Goal: Task Accomplishment & Management: Manage account settings

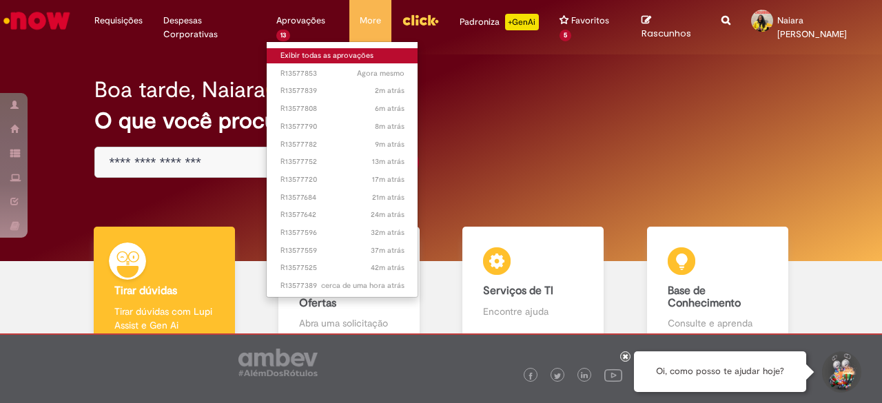
click at [291, 51] on link "Exibir todas as aprovações" at bounding box center [343, 55] width 152 height 15
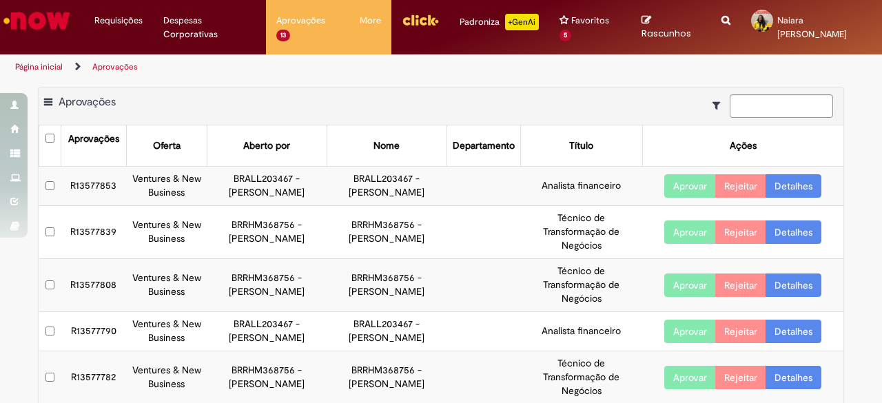
click at [800, 190] on link "Detalhes" at bounding box center [794, 185] width 56 height 23
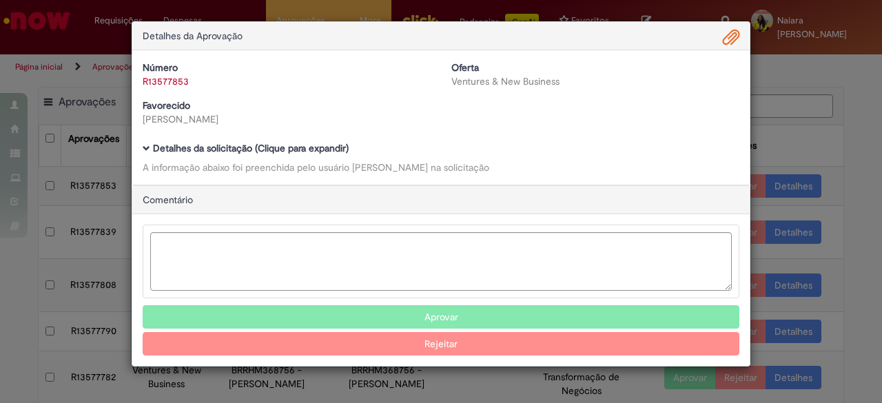
click at [350, 147] on h5 "Detalhes da solicitação (Clique para expandir)" at bounding box center [441, 148] width 597 height 10
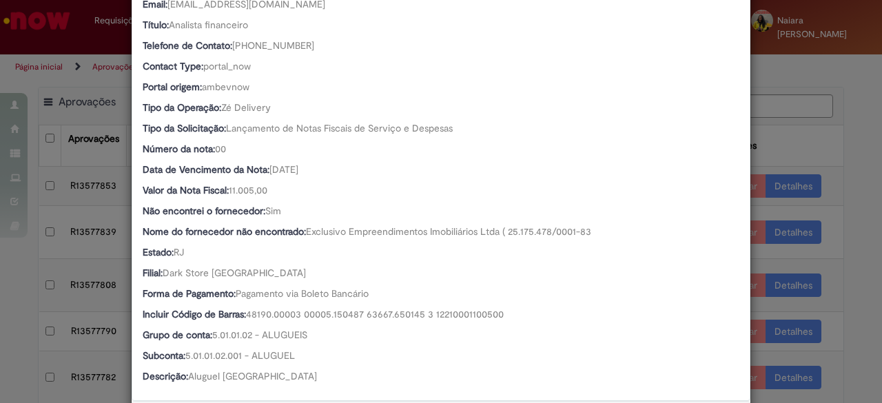
scroll to position [276, 0]
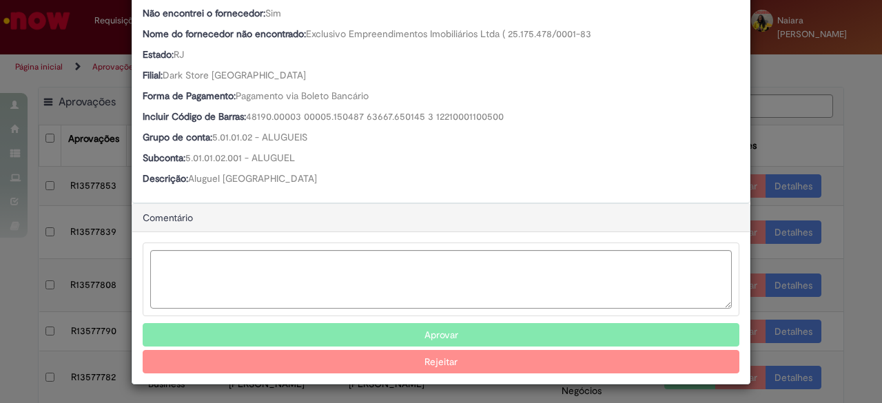
click at [417, 328] on button "Aprovar" at bounding box center [441, 334] width 597 height 23
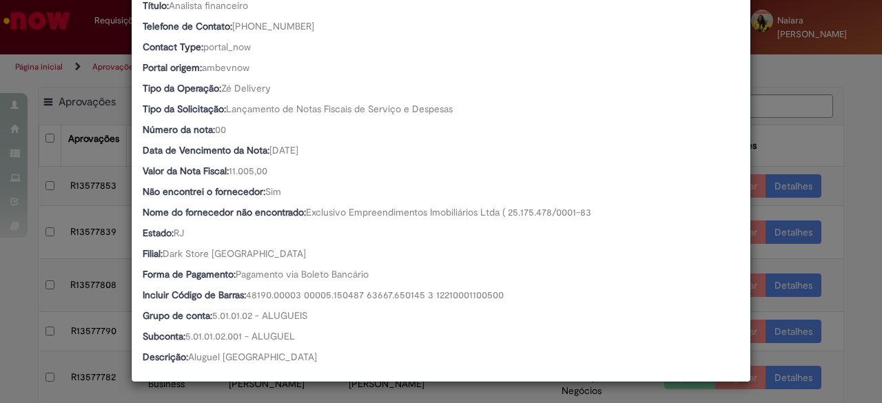
scroll to position [285, 0]
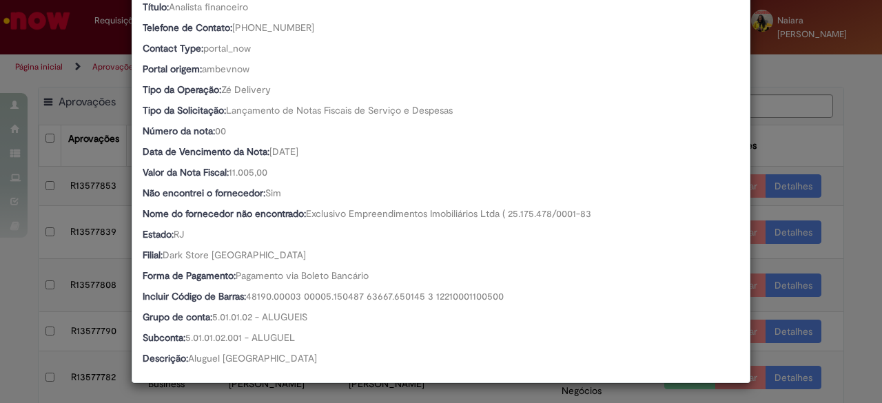
click at [786, 137] on div "Detalhes da Aprovação Número R13577853 Oferta Ventures & New Business Favorecid…" at bounding box center [441, 201] width 882 height 403
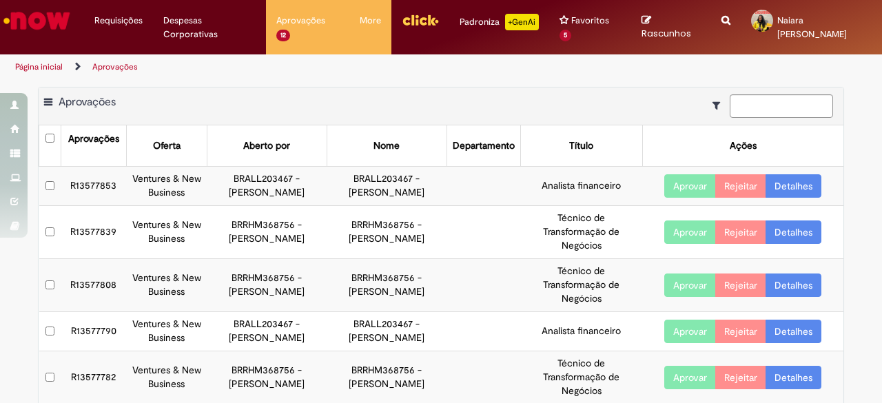
click at [798, 185] on link "Detalhes" at bounding box center [794, 185] width 56 height 23
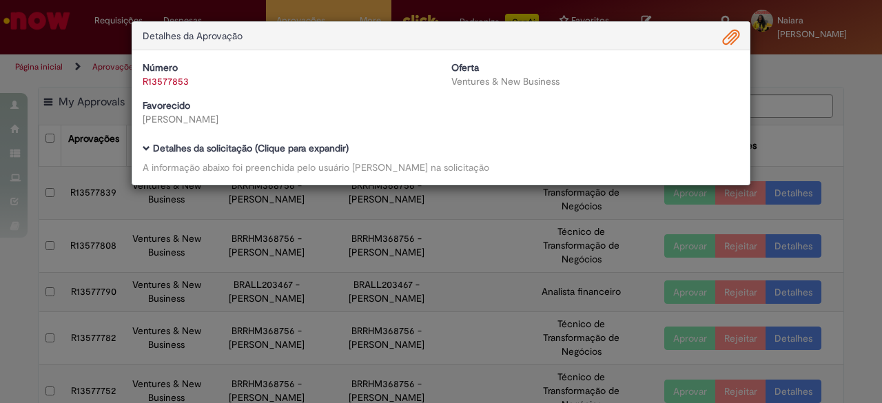
click at [767, 108] on div "Detalhes da Aprovação Número R13577853 Oferta Ventures & New Business Favorecid…" at bounding box center [441, 201] width 882 height 403
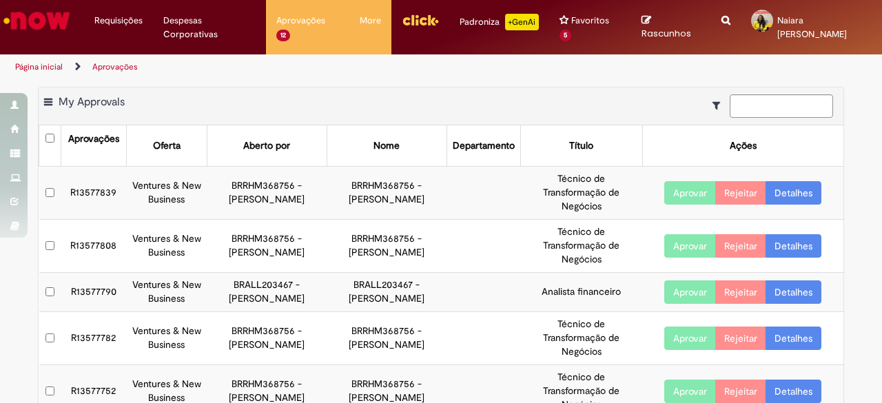
click at [784, 192] on link "Detalhes" at bounding box center [794, 192] width 56 height 23
click at [784, 195] on link "Detalhes" at bounding box center [794, 192] width 56 height 23
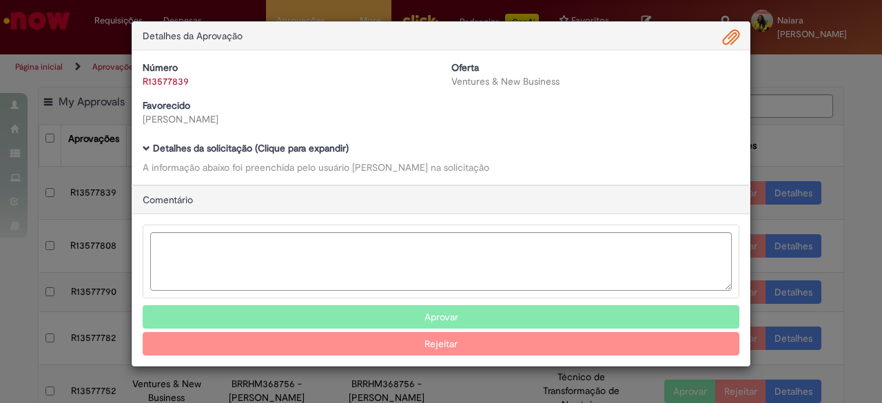
click at [230, 144] on b "Detalhes da solicitação (Clique para expandir)" at bounding box center [251, 148] width 196 height 12
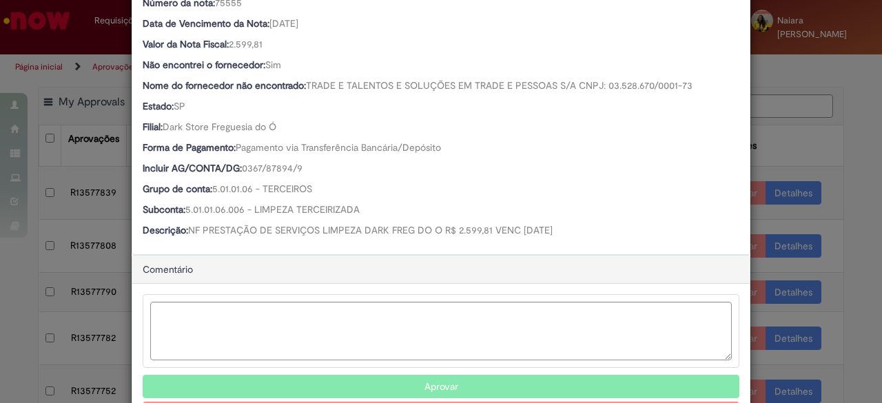
click at [398, 387] on button "Aprovar" at bounding box center [441, 386] width 597 height 23
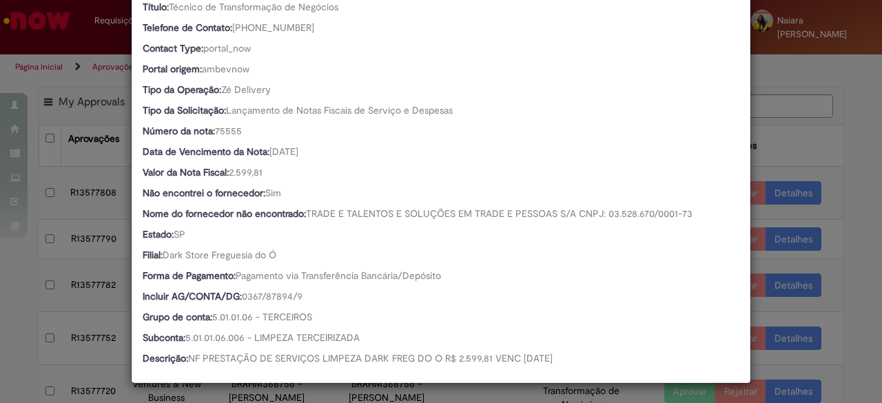
click at [785, 127] on div "Detalhes da Aprovação Número R13577839 Oferta Ventures & New Business Favorecid…" at bounding box center [441, 201] width 882 height 403
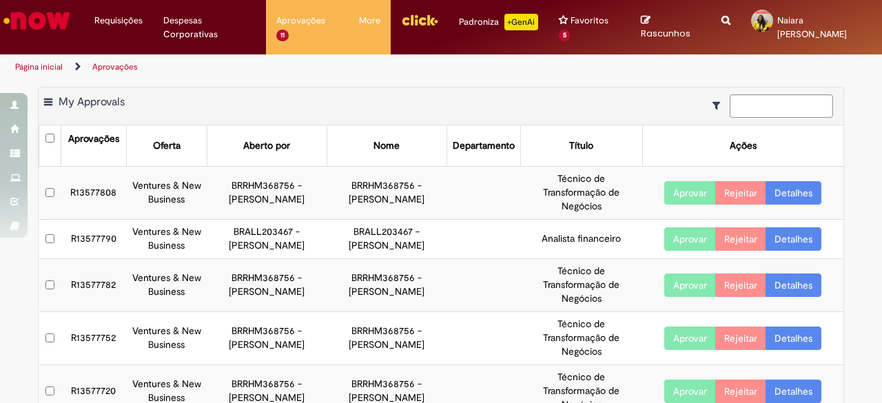
click at [794, 190] on link "Detalhes" at bounding box center [794, 192] width 56 height 23
click at [777, 191] on link "Detalhes" at bounding box center [794, 192] width 56 height 23
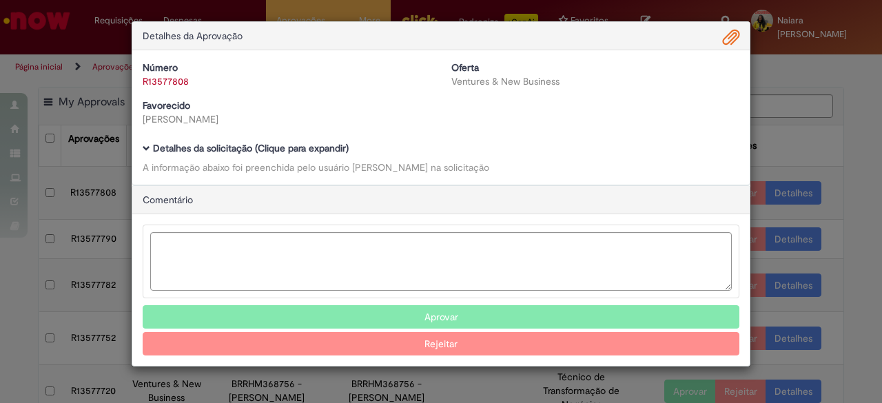
click at [303, 150] on b "Detalhes da solicitação (Clique para expandir)" at bounding box center [251, 148] width 196 height 12
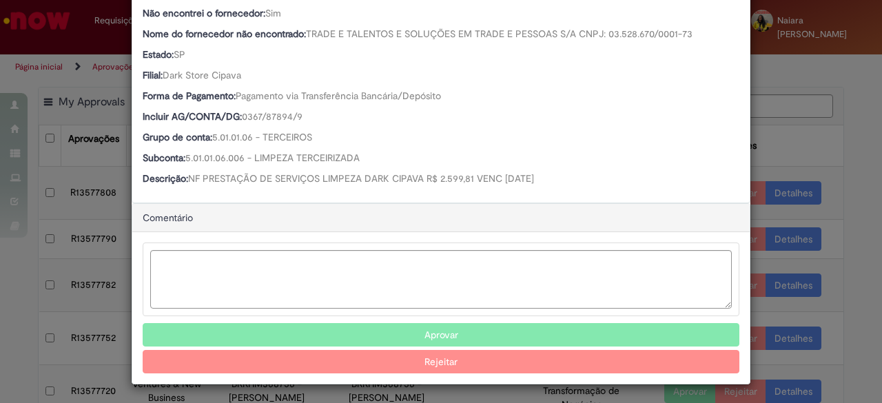
click at [360, 325] on button "Aprovar" at bounding box center [441, 334] width 597 height 23
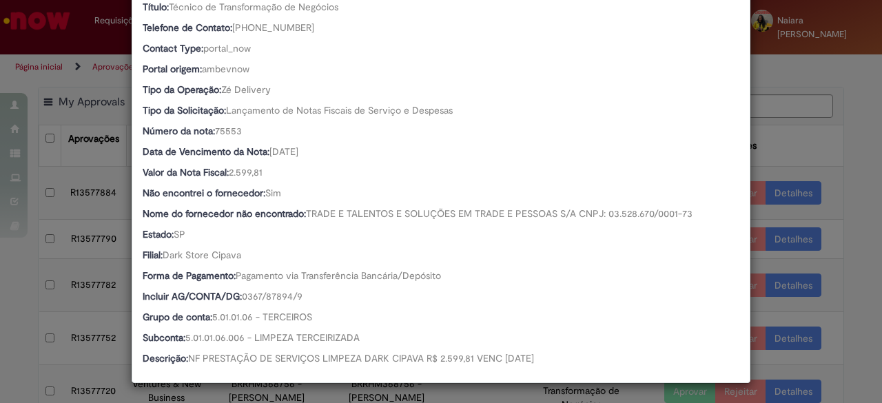
click at [839, 133] on div "Detalhes da Aprovação Número R13577808 Oferta Ventures & New Business Favorecid…" at bounding box center [441, 201] width 882 height 403
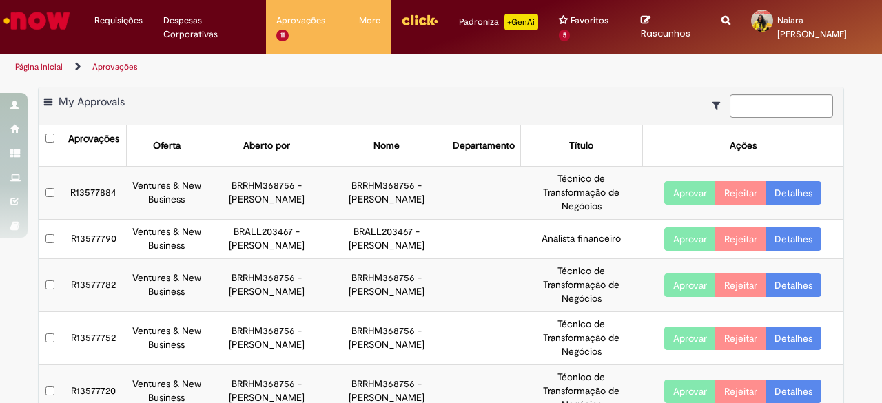
click at [786, 195] on link "Detalhes" at bounding box center [794, 192] width 56 height 23
click at [798, 202] on link "Detalhes" at bounding box center [794, 192] width 56 height 23
click at [799, 191] on link "Detalhes" at bounding box center [794, 192] width 56 height 23
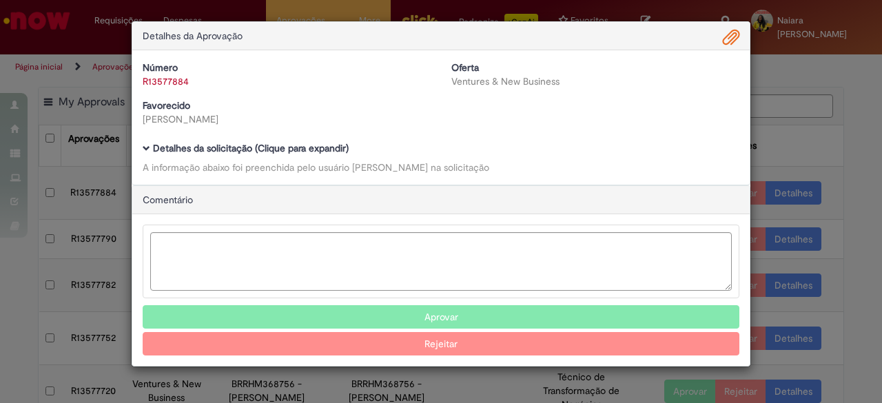
click at [314, 158] on div "Detalhes da solicitação (Clique para expandir) A informação abaixo foi preenchi…" at bounding box center [441, 158] width 597 height 31
click at [331, 151] on b "Detalhes da solicitação (Clique para expandir)" at bounding box center [251, 148] width 196 height 12
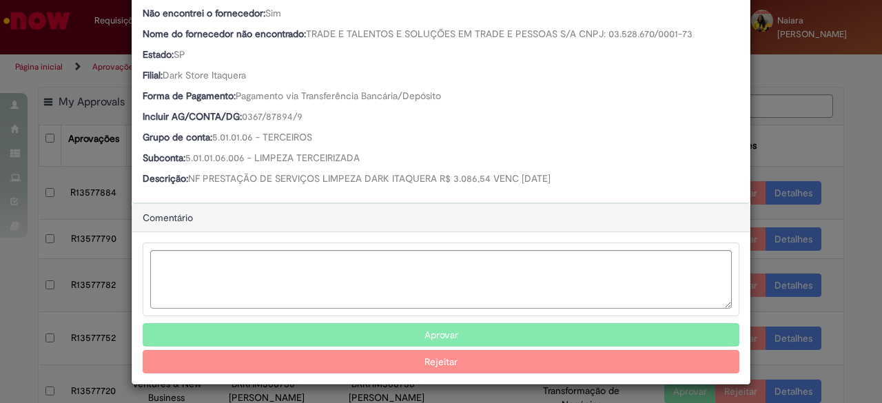
click at [378, 327] on button "Aprovar" at bounding box center [441, 334] width 597 height 23
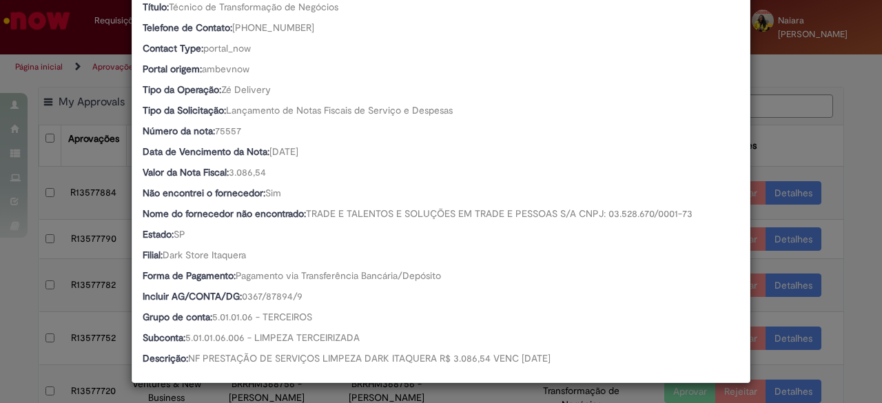
click at [797, 170] on div "Detalhes da Aprovação Número R13577884 Oferta Ventures & New Business Favorecid…" at bounding box center [441, 201] width 882 height 403
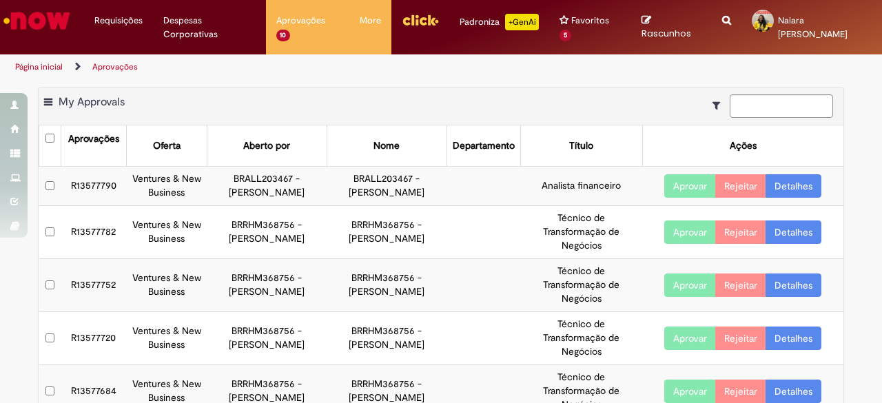
click at [792, 187] on link "Detalhes" at bounding box center [794, 185] width 56 height 23
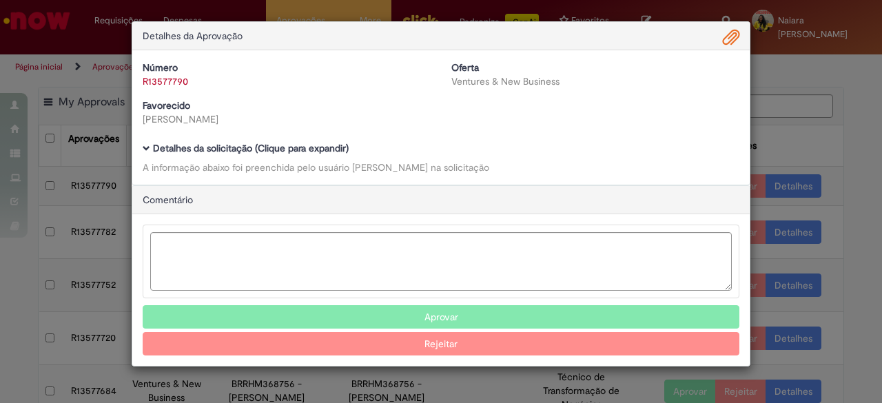
click at [306, 143] on b "Detalhes da solicitação (Clique para expandir)" at bounding box center [251, 148] width 196 height 12
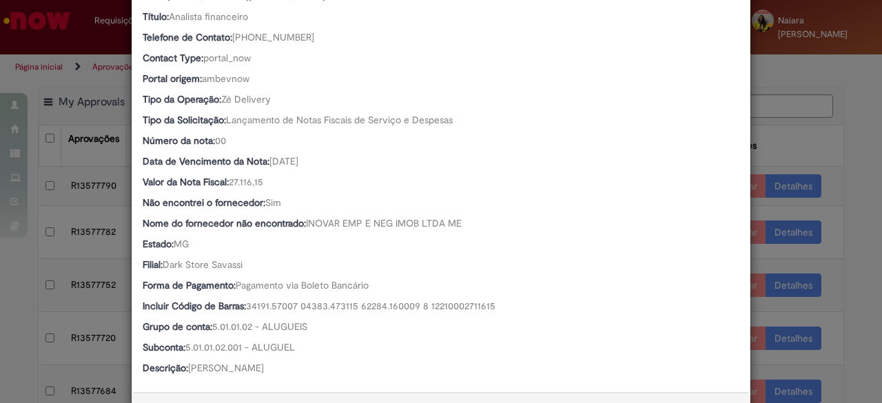
scroll to position [413, 0]
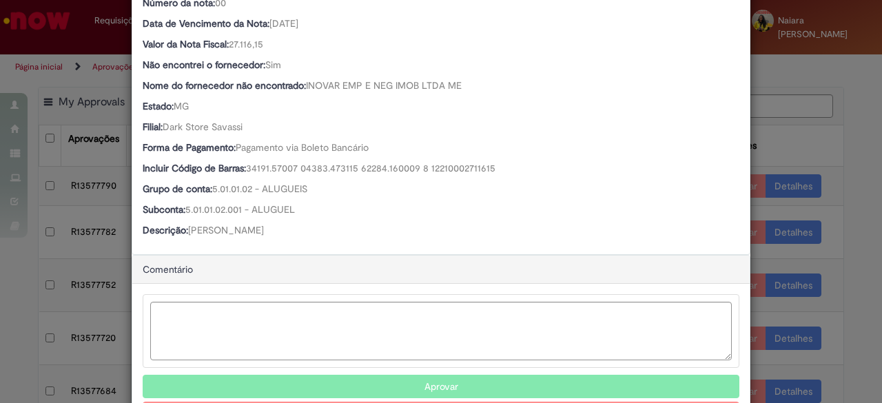
click at [474, 379] on button "Aprovar" at bounding box center [441, 386] width 597 height 23
click at [434, 386] on button "Aprovar" at bounding box center [441, 387] width 597 height 23
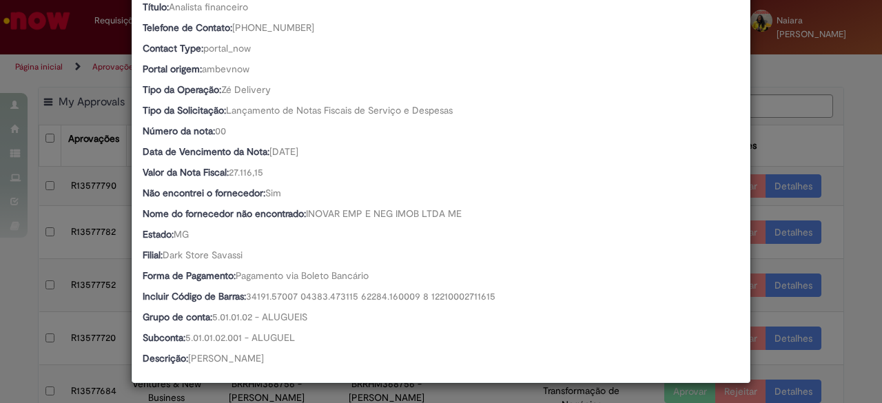
click at [801, 143] on div "Detalhes da Aprovação Número R13577790 Oferta Ventures & New Business Favorecid…" at bounding box center [441, 201] width 882 height 403
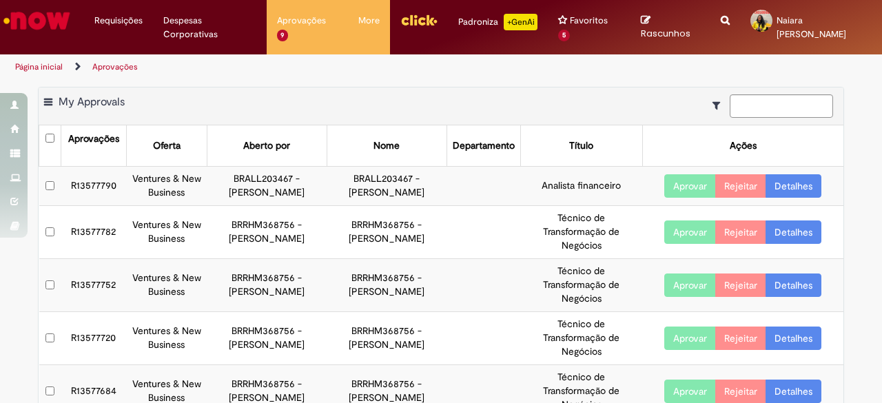
click at [779, 181] on link "Detalhes" at bounding box center [794, 185] width 56 height 23
click at [777, 185] on link "Detalhes" at bounding box center [794, 185] width 56 height 23
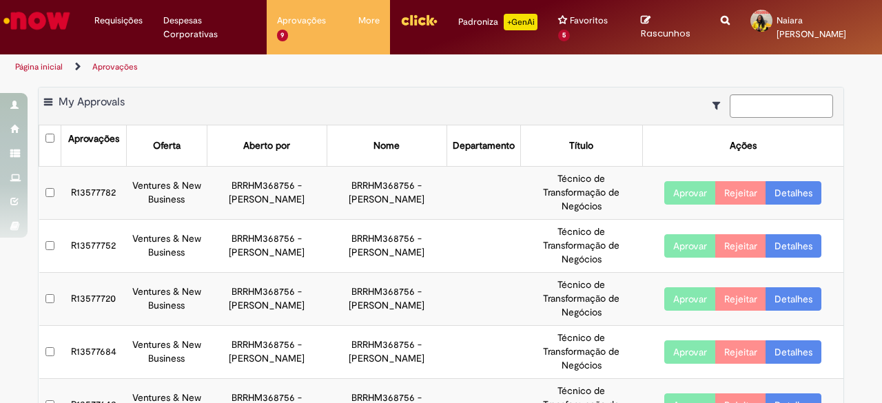
click at [784, 193] on link "Detalhes" at bounding box center [794, 192] width 56 height 23
click at [791, 195] on link "Detalhes" at bounding box center [794, 192] width 56 height 23
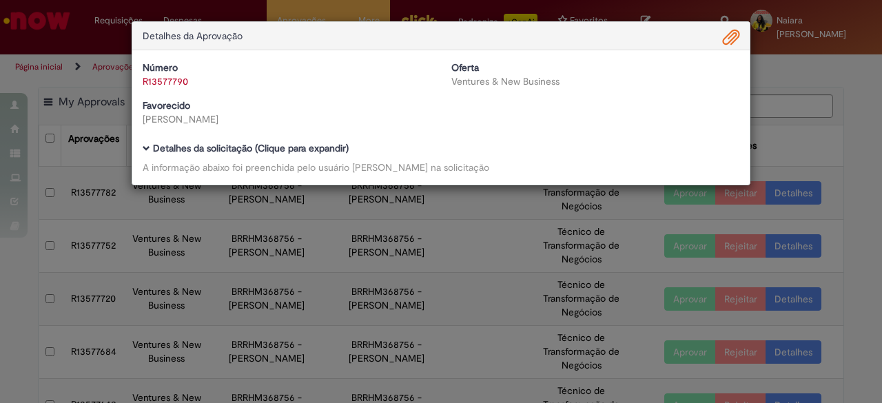
click at [238, 147] on b "Detalhes da solicitação (Clique para expandir)" at bounding box center [251, 148] width 196 height 12
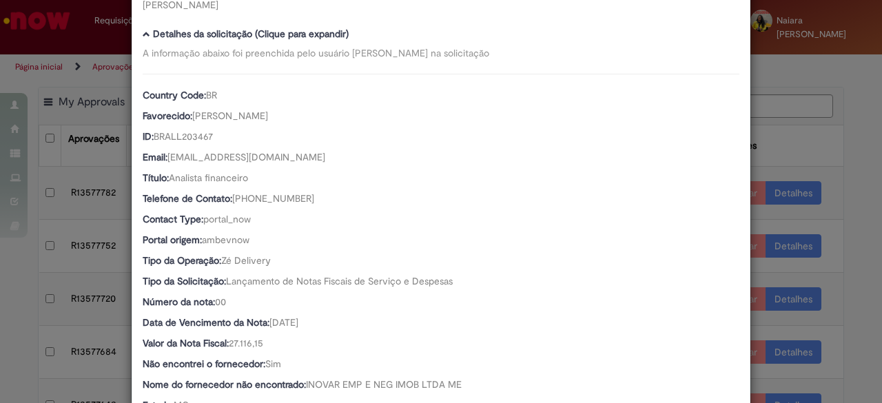
scroll to position [286, 0]
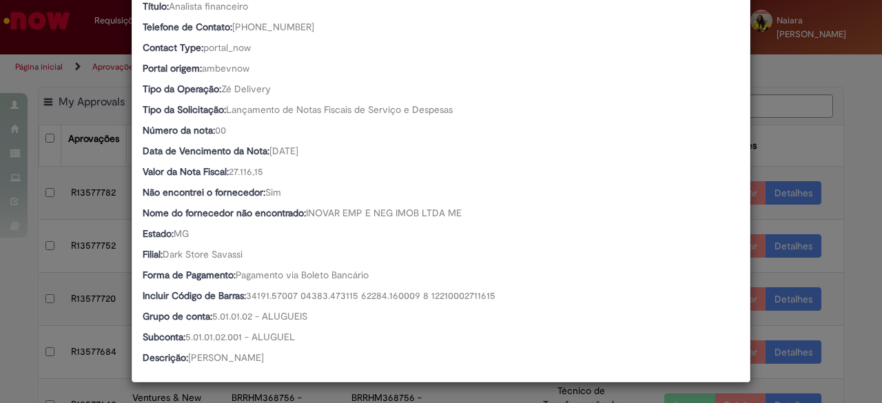
click at [780, 167] on div "Detalhes da Aprovação Número R13577790 Oferta Ventures & New Business Favorecid…" at bounding box center [441, 201] width 882 height 403
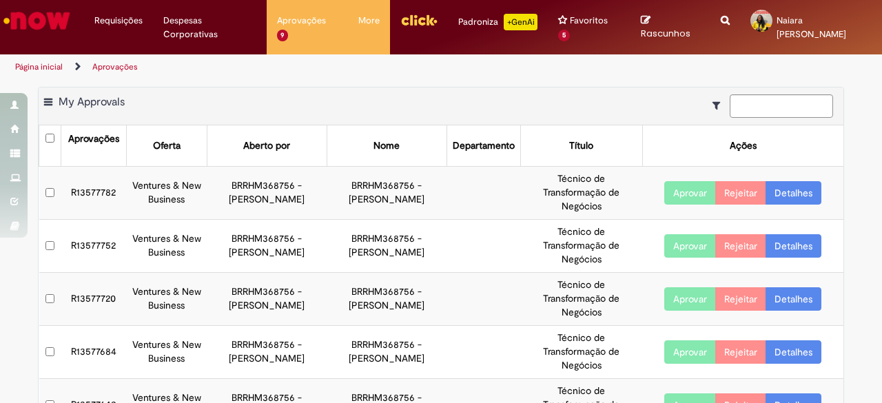
click at [778, 191] on link "Detalhes" at bounding box center [794, 192] width 56 height 23
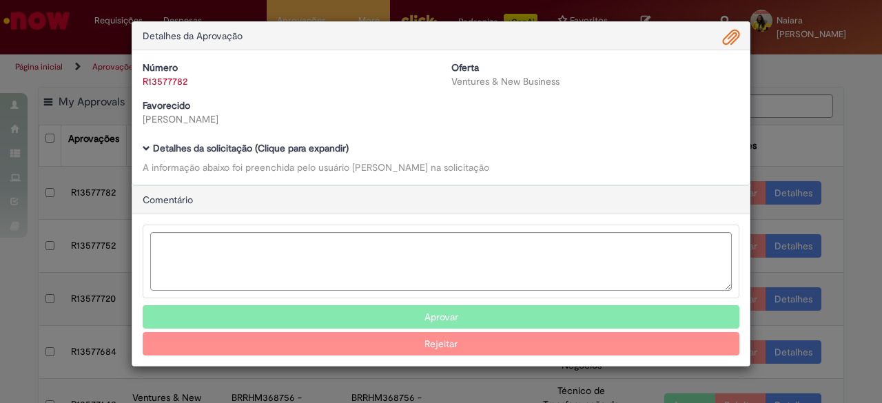
click at [444, 320] on button "Aprovar" at bounding box center [441, 316] width 597 height 23
click at [408, 312] on button "Aprovar" at bounding box center [441, 316] width 597 height 23
click at [256, 145] on b "Detalhes da solicitação (Clique para expandir)" at bounding box center [251, 148] width 196 height 12
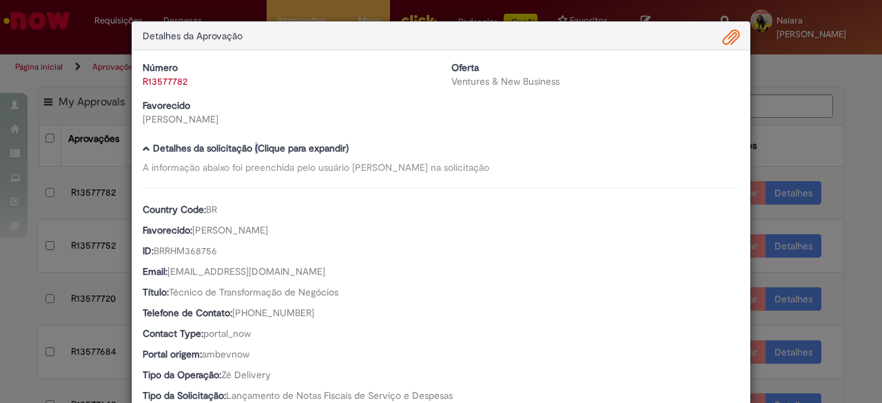
scroll to position [286, 0]
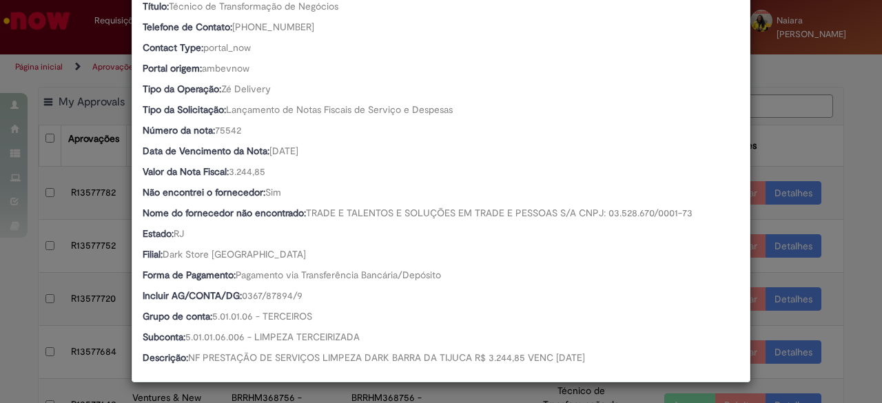
drag, startPoint x: 808, startPoint y: 160, endPoint x: 789, endPoint y: 159, distance: 18.6
click at [806, 160] on div "Detalhes da Aprovação Número R13577782 Oferta Ventures & New Business Favorecid…" at bounding box center [441, 201] width 882 height 403
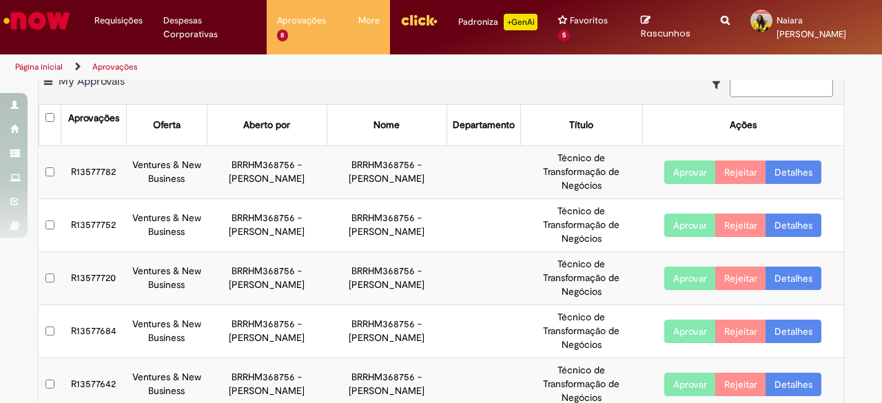
scroll to position [69, 0]
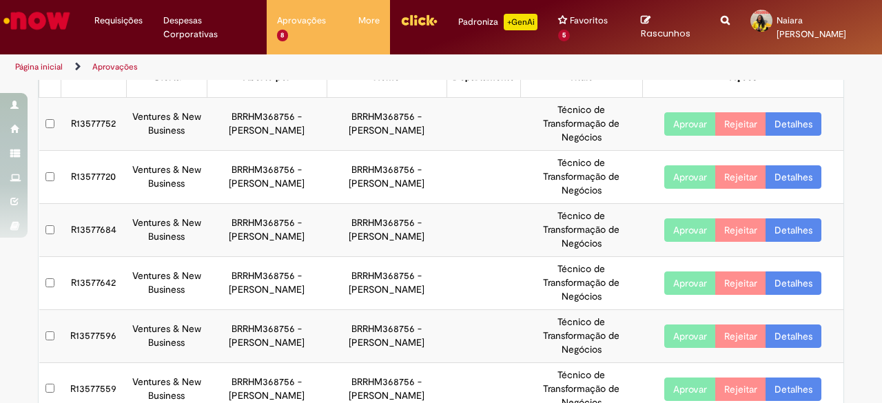
click at [795, 125] on link "Detalhes" at bounding box center [794, 123] width 56 height 23
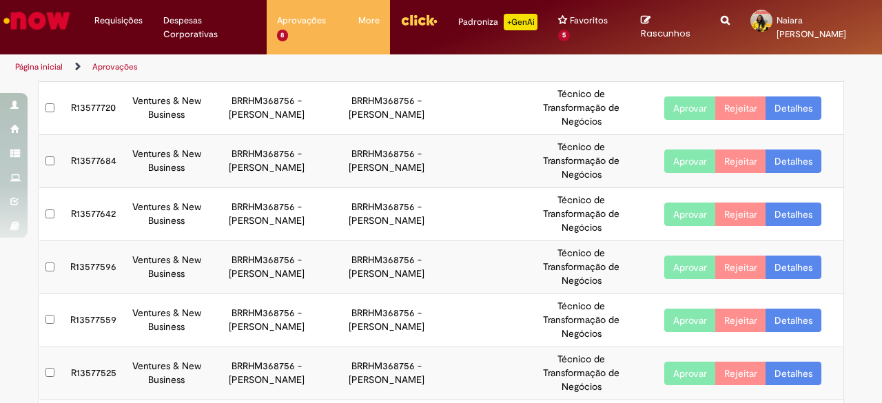
scroll to position [236, 0]
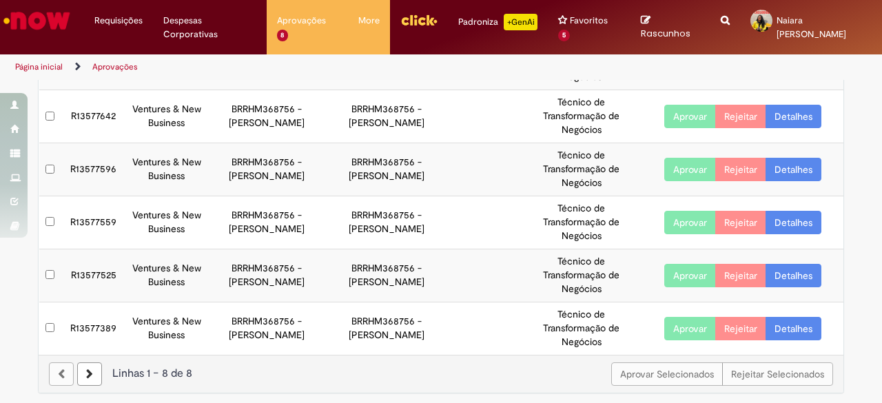
click at [788, 121] on link "Detalhes" at bounding box center [794, 116] width 56 height 23
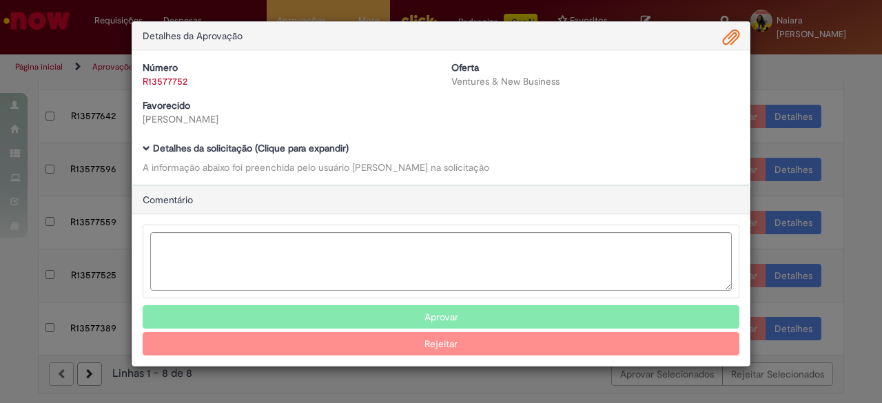
click at [338, 140] on div "Número R13577752 Oferta Ventures & New Business Favorecido [PERSON_NAME] Baixar…" at bounding box center [440, 117] width 617 height 134
click at [340, 141] on div "Número R13577752 Oferta Ventures & New Business Favorecido [PERSON_NAME] Baixar…" at bounding box center [440, 117] width 617 height 134
click at [340, 147] on b "Detalhes da solicitação (Clique para expandir)" at bounding box center [251, 148] width 196 height 12
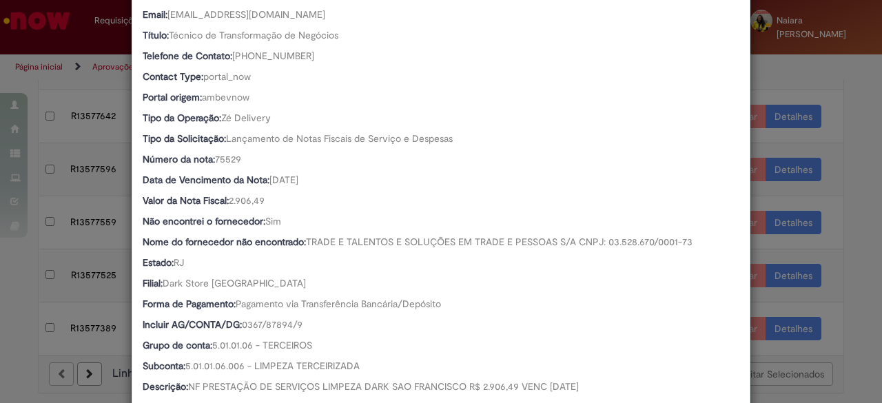
scroll to position [345, 0]
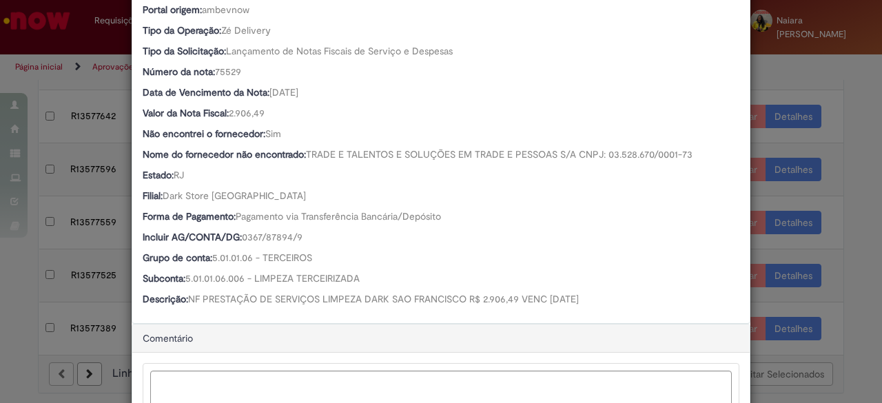
click at [821, 89] on div "Detalhes da Aprovação Número R13577752 Oferta Ventures & New Business Favorecid…" at bounding box center [441, 201] width 882 height 403
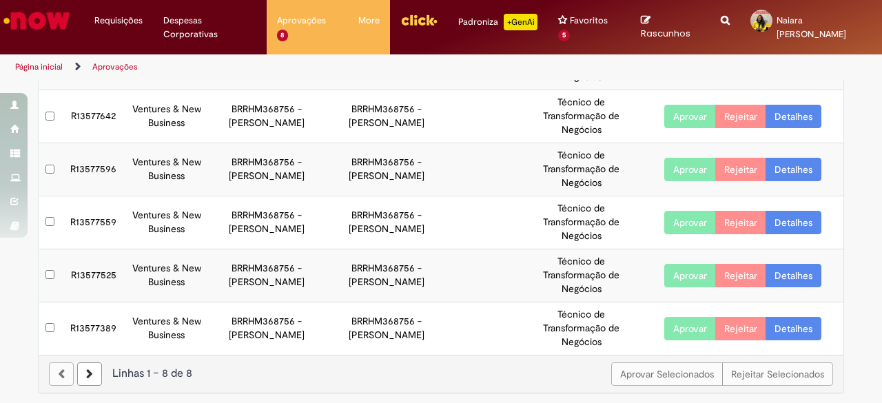
click at [685, 115] on button "Aprovar" at bounding box center [690, 116] width 52 height 23
click at [795, 170] on link "Detalhes" at bounding box center [794, 169] width 56 height 23
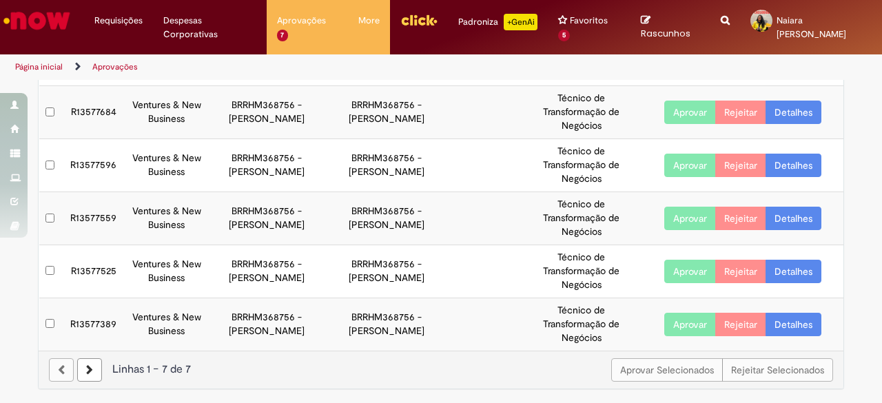
scroll to position [183, 0]
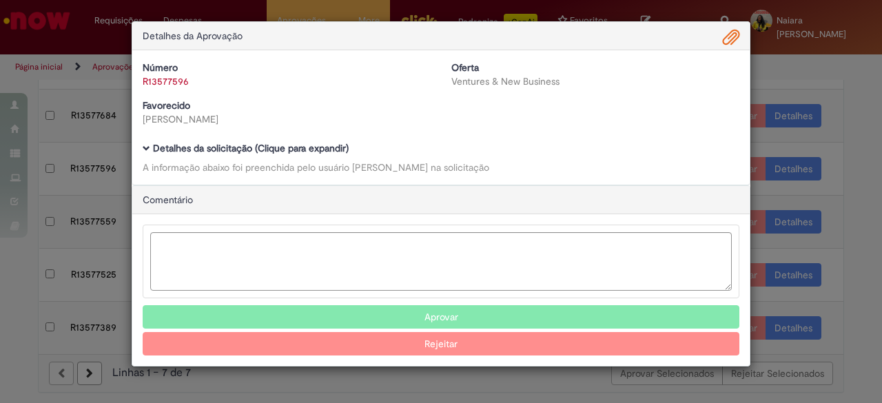
click at [318, 145] on b "Detalhes da solicitação (Clique para expandir)" at bounding box center [251, 148] width 196 height 12
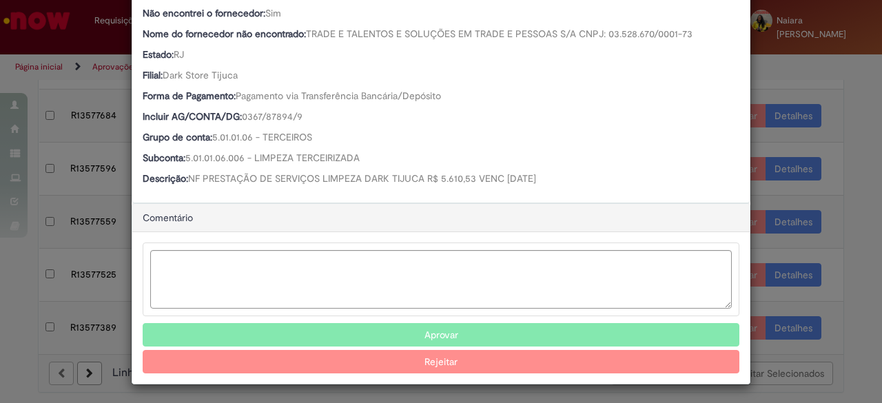
click at [340, 334] on button "Aprovar" at bounding box center [441, 334] width 597 height 23
click at [431, 333] on button "Aprovar" at bounding box center [441, 335] width 597 height 23
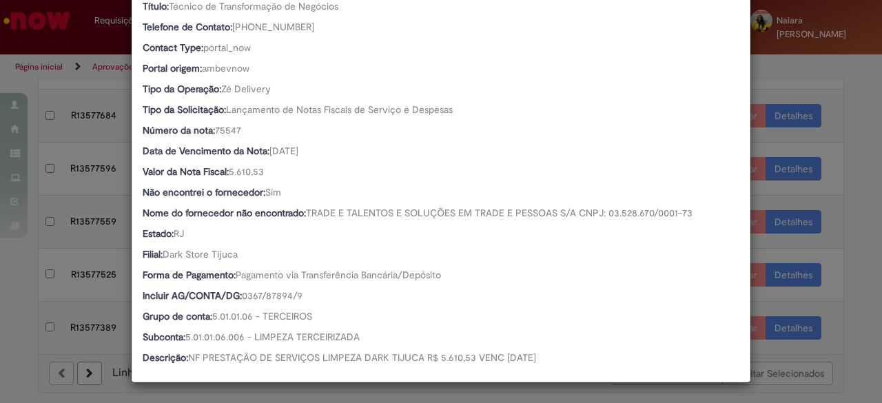
click at [859, 252] on div "Detalhes da Aprovação Número R13577596 Oferta Ventures & New Business Favorecid…" at bounding box center [441, 201] width 882 height 403
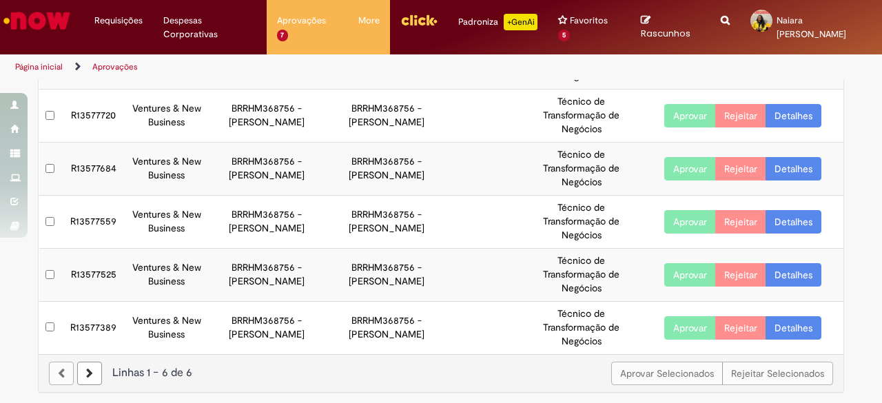
scroll to position [183, 0]
click at [775, 116] on link "Detalhes" at bounding box center [794, 115] width 56 height 23
click at [776, 114] on link "Detalhes" at bounding box center [794, 115] width 56 height 23
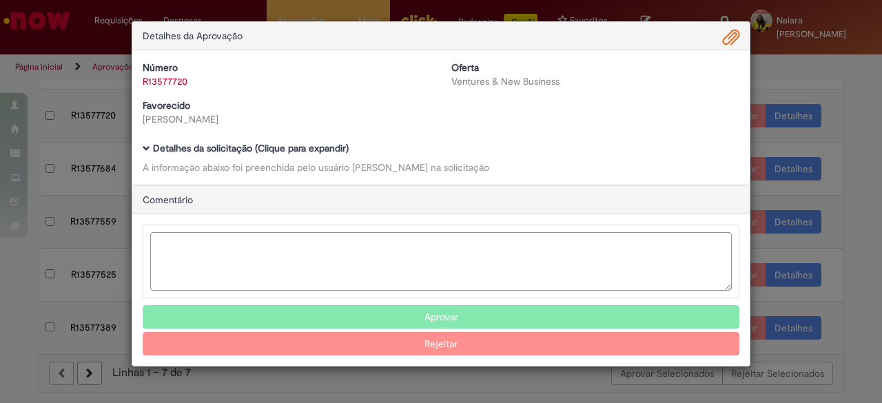
click at [318, 143] on b "Detalhes da solicitação (Clique para expandir)" at bounding box center [251, 148] width 196 height 12
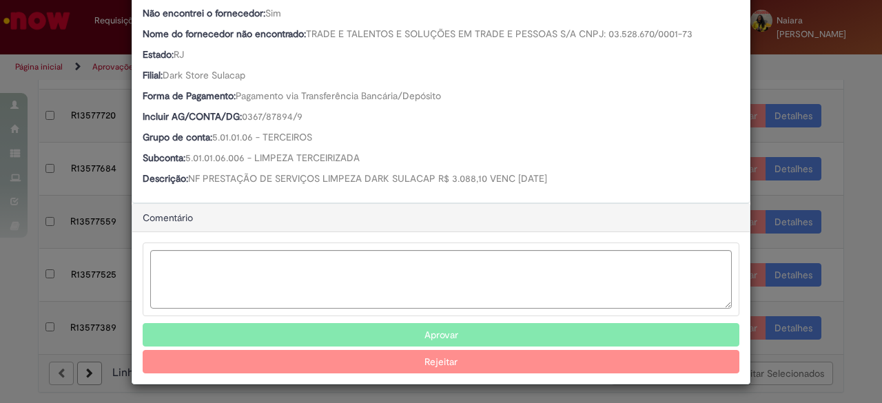
click at [389, 336] on button "Aprovar" at bounding box center [441, 334] width 597 height 23
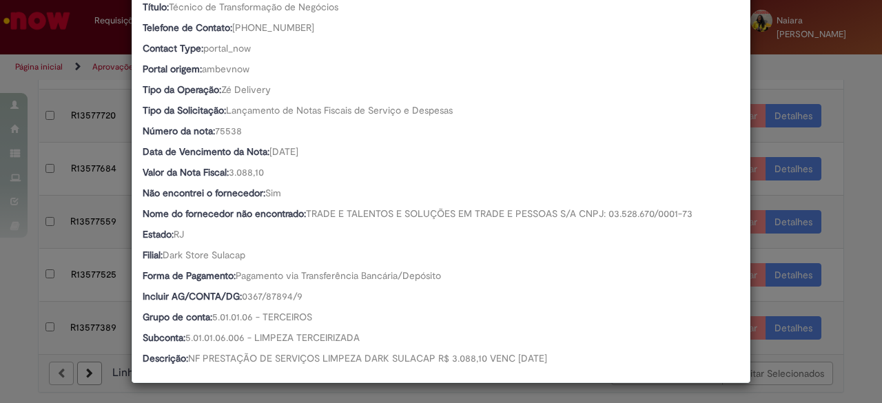
click at [828, 94] on div "Detalhes da Aprovação Número R13577720 Oferta Ventures & New Business Favorecid…" at bounding box center [441, 201] width 882 height 403
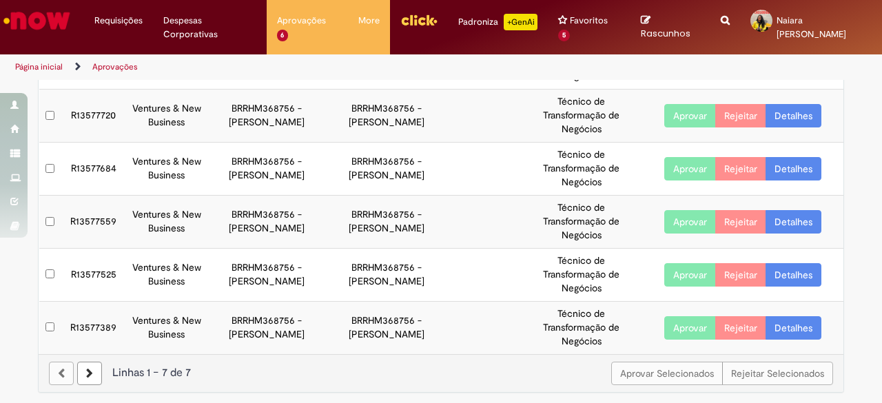
click at [792, 110] on link "Detalhes" at bounding box center [794, 115] width 56 height 23
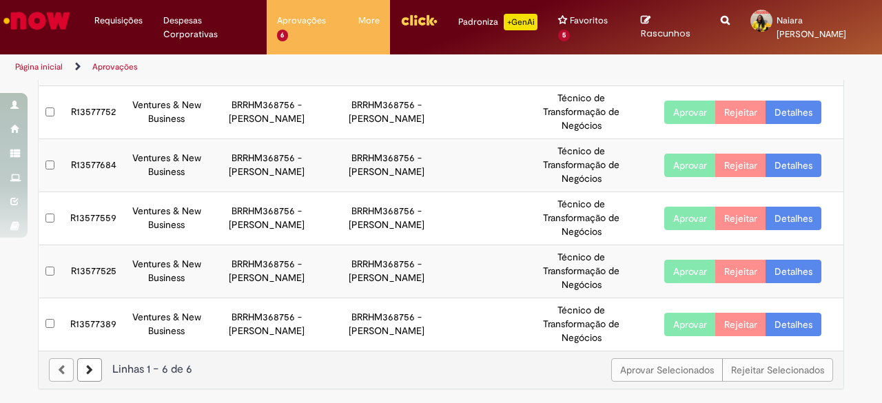
scroll to position [130, 0]
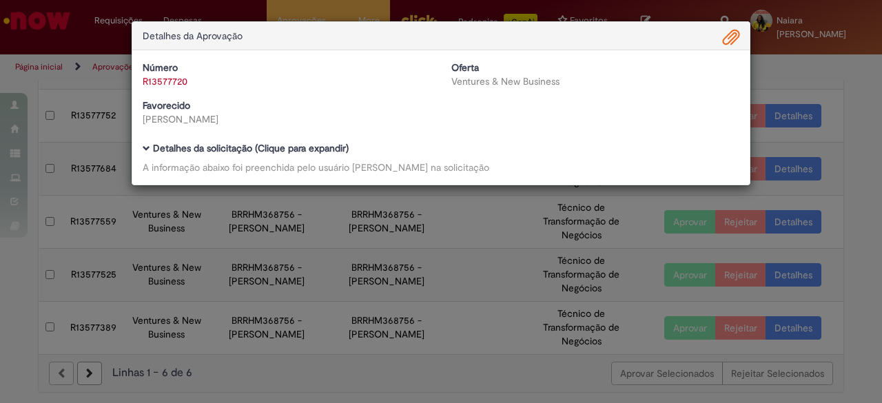
click at [309, 150] on b "Detalhes da solicitação (Clique para expandir)" at bounding box center [251, 148] width 196 height 12
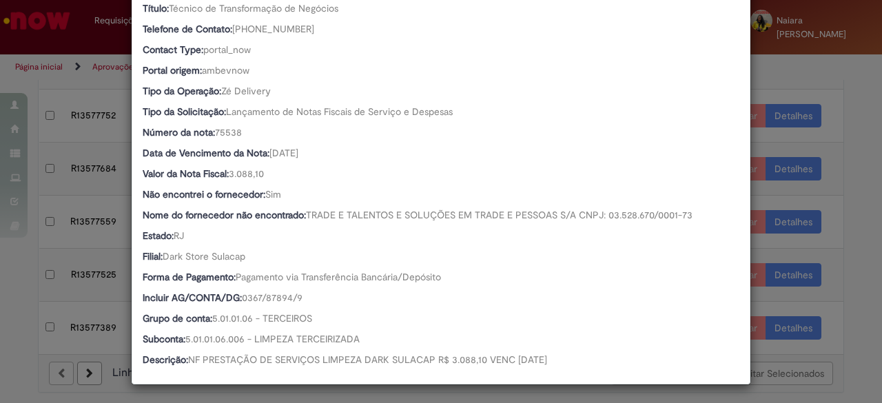
scroll to position [286, 0]
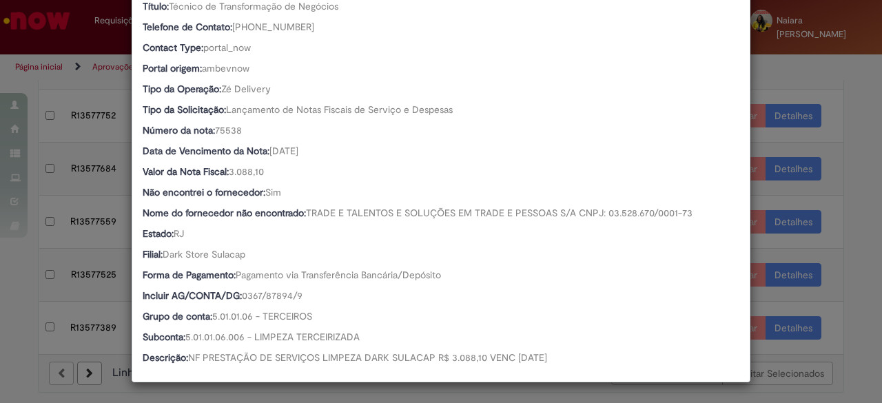
click at [826, 121] on div "Detalhes da Aprovação Número R13577720 Oferta Ventures & New Business Favorecid…" at bounding box center [441, 201] width 882 height 403
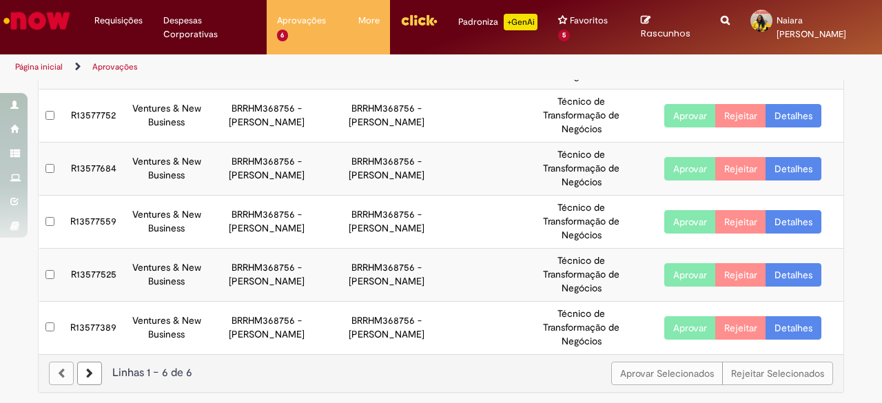
click at [804, 170] on link "Detalhes" at bounding box center [794, 168] width 56 height 23
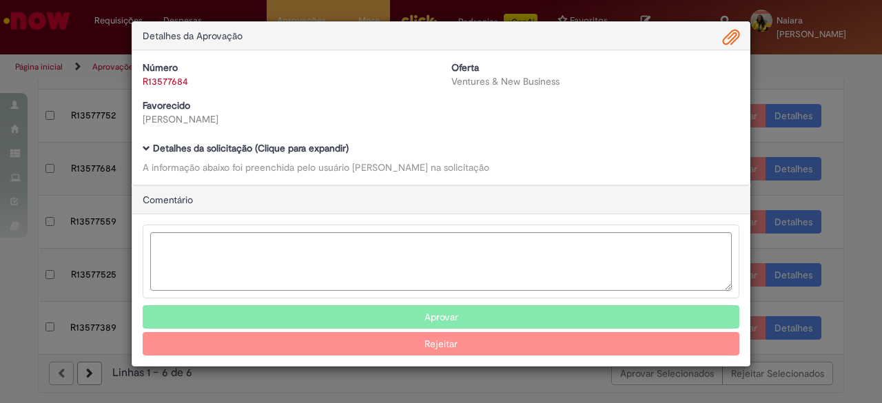
click at [303, 147] on b "Detalhes da solicitação (Clique para expandir)" at bounding box center [251, 148] width 196 height 12
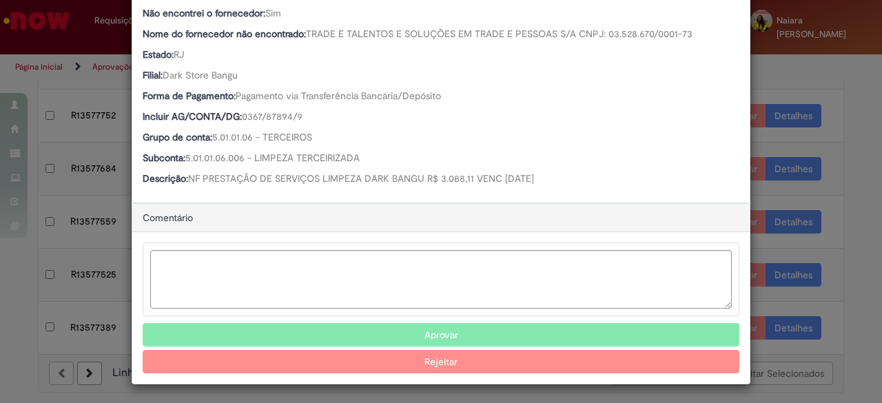
click at [375, 338] on button "Aprovar" at bounding box center [441, 334] width 597 height 23
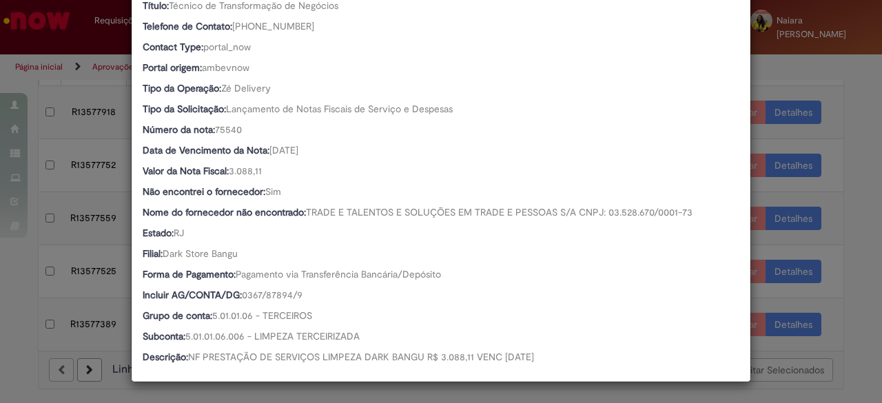
scroll to position [77, 0]
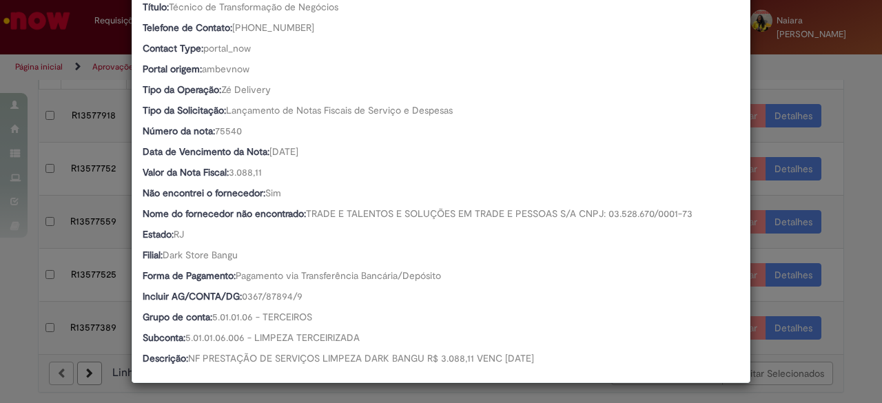
click at [784, 63] on div "Detalhes da Aprovação Número R13577684 Oferta Ventures & New Business Favorecid…" at bounding box center [441, 201] width 882 height 403
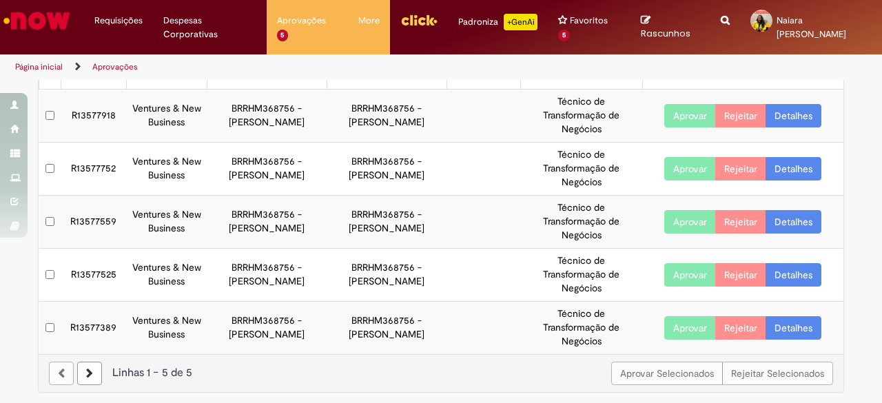
scroll to position [285, 0]
click at [778, 116] on link "Detalhes" at bounding box center [794, 115] width 56 height 23
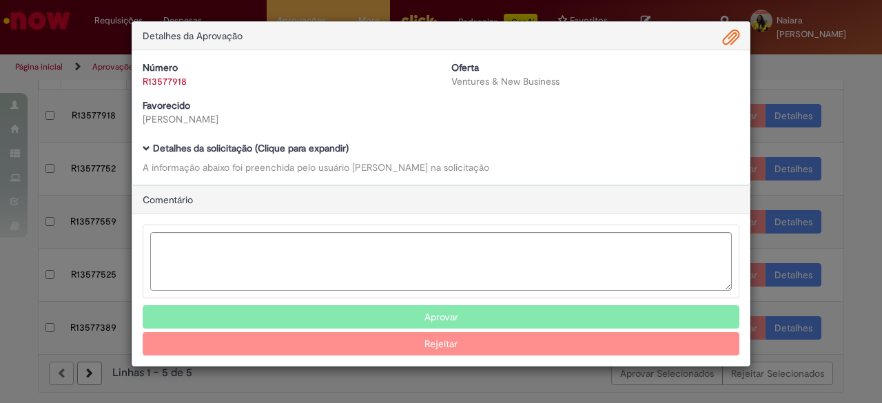
click at [243, 152] on b "Detalhes da solicitação (Clique para expandir)" at bounding box center [251, 148] width 196 height 12
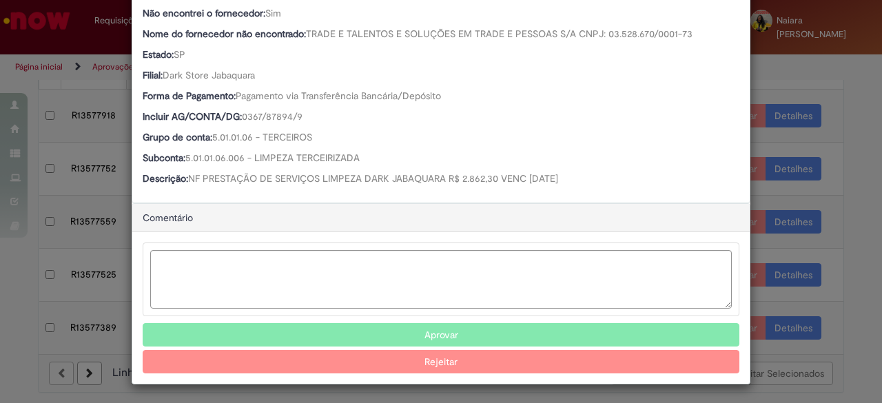
scroll to position [464, 0]
click at [393, 337] on button "Aprovar" at bounding box center [441, 335] width 597 height 23
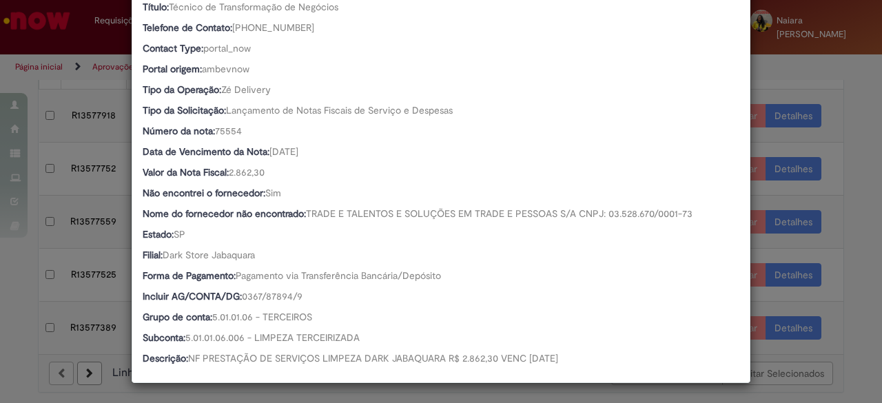
click at [816, 85] on div "Detalhes da Aprovação Número R13577918 Oferta Ventures & New Business Favorecid…" at bounding box center [441, 201] width 882 height 403
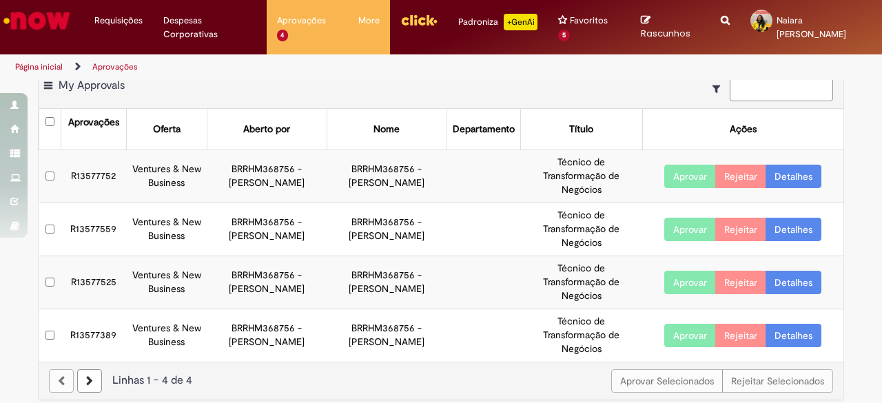
scroll to position [25, 0]
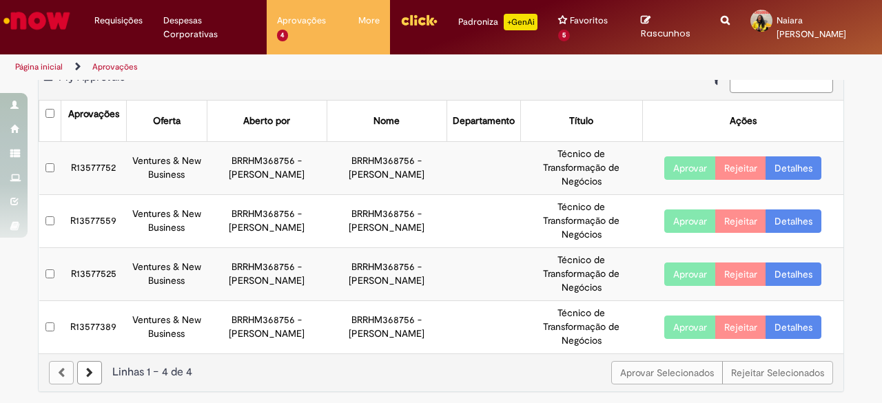
click at [792, 170] on link "Detalhes" at bounding box center [794, 167] width 56 height 23
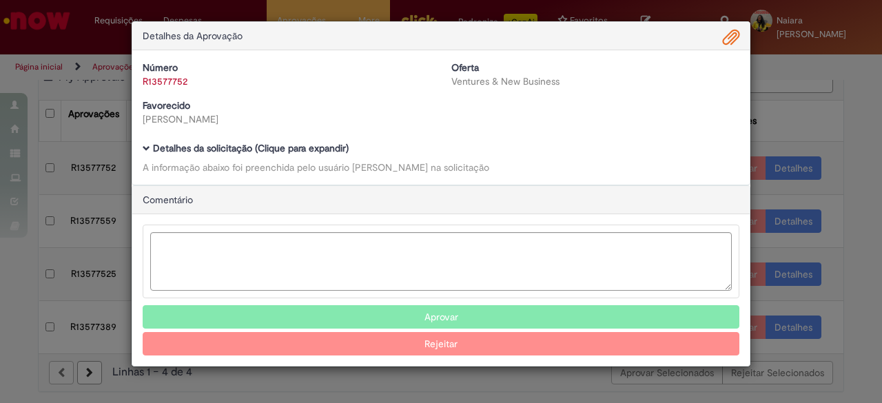
click at [325, 150] on b "Detalhes da solicitação (Clique para expandir)" at bounding box center [251, 148] width 196 height 12
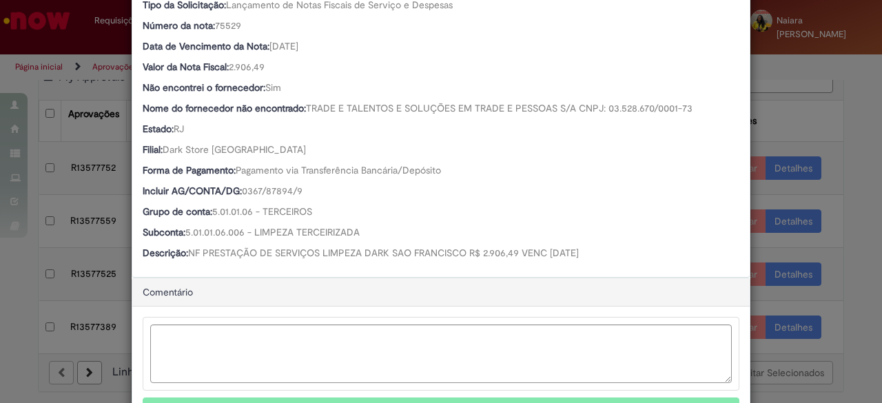
scroll to position [465, 0]
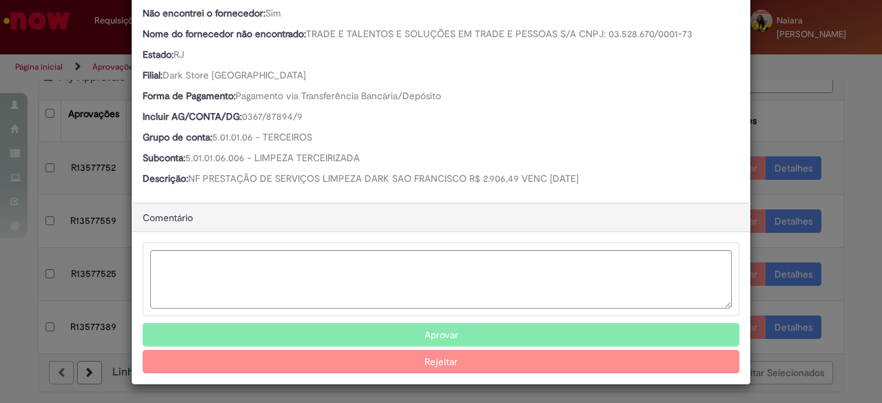
click at [360, 334] on button "Aprovar" at bounding box center [441, 334] width 597 height 23
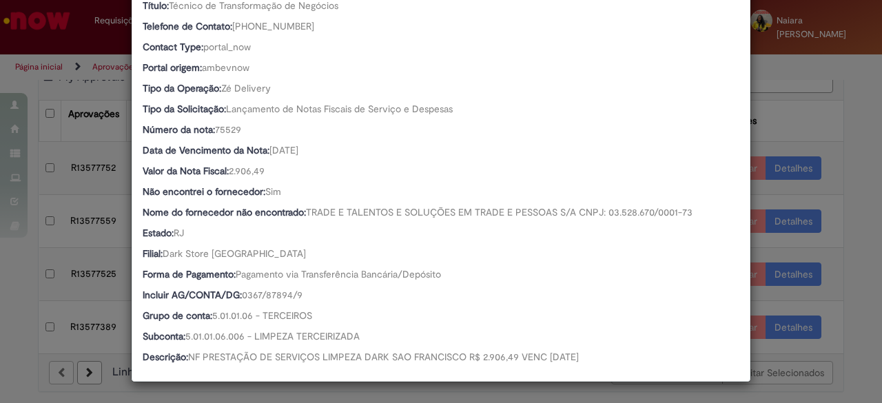
scroll to position [285, 0]
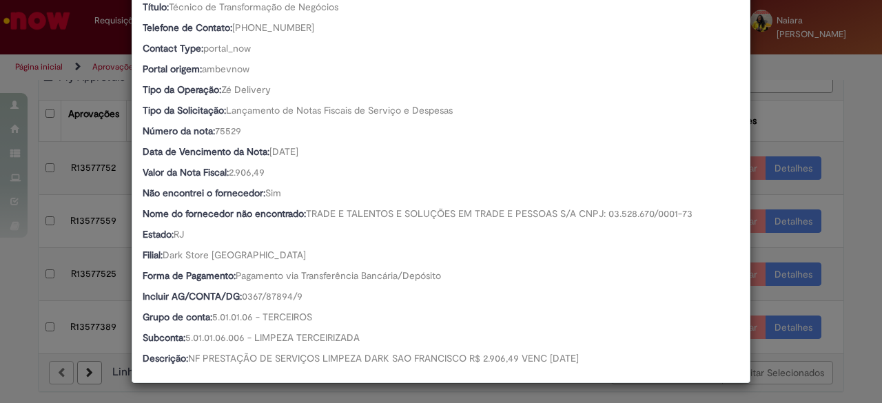
click at [821, 103] on div "Detalhes da Aprovação Número R13577752 Oferta Ventures & New Business Favorecid…" at bounding box center [441, 201] width 882 height 403
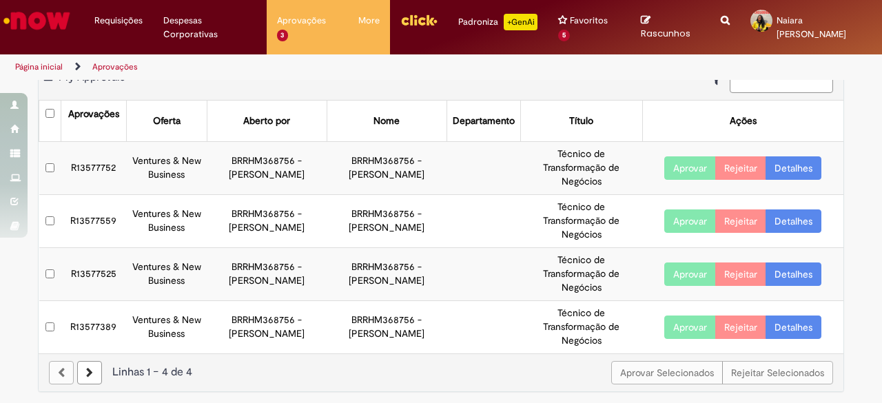
scroll to position [0, 0]
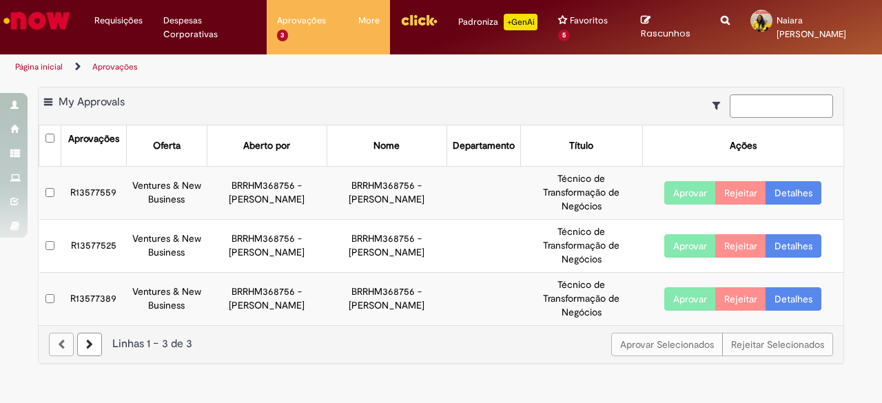
click at [776, 190] on link "Detalhes" at bounding box center [794, 192] width 56 height 23
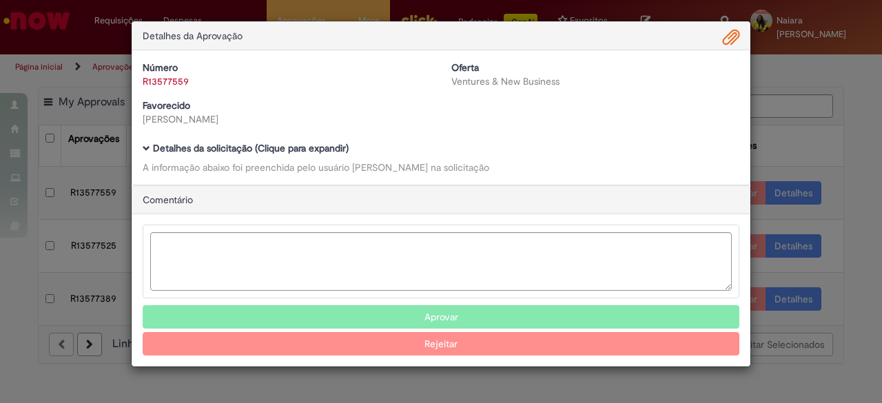
click at [309, 148] on b "Detalhes da solicitação (Clique para expandir)" at bounding box center [251, 148] width 196 height 12
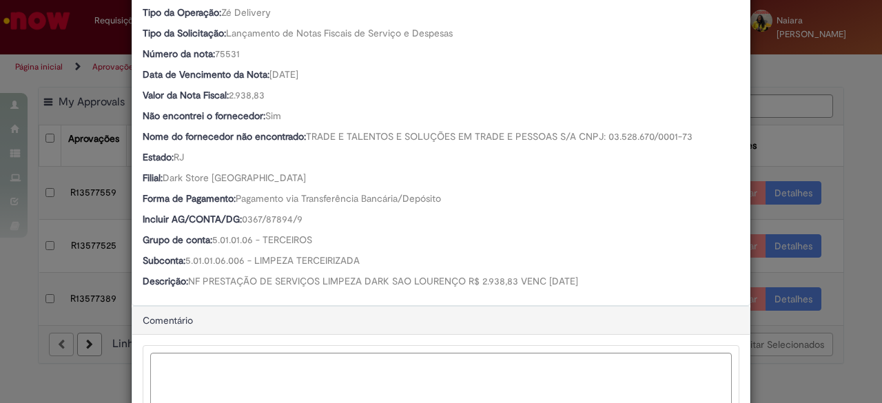
scroll to position [465, 0]
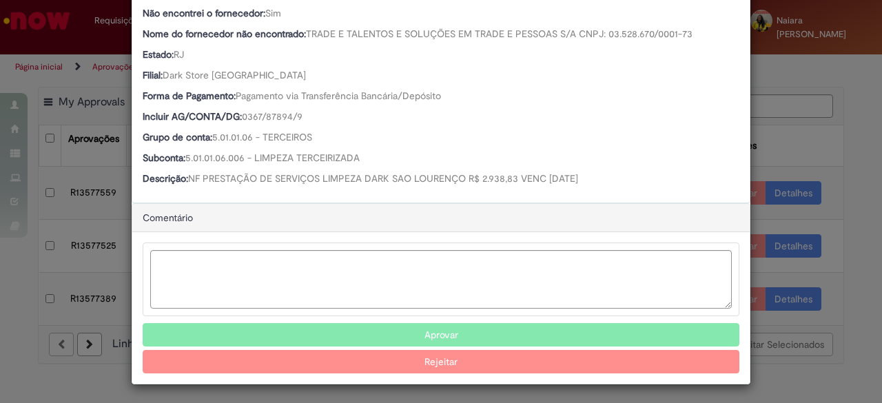
click at [430, 331] on button "Aprovar" at bounding box center [441, 334] width 597 height 23
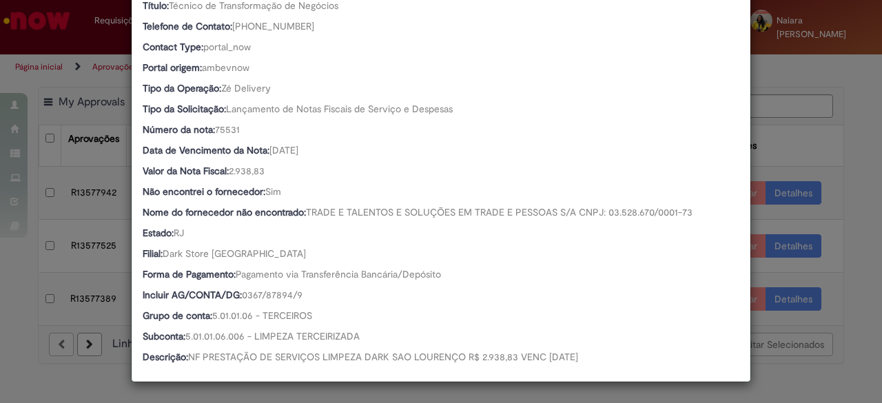
scroll to position [285, 0]
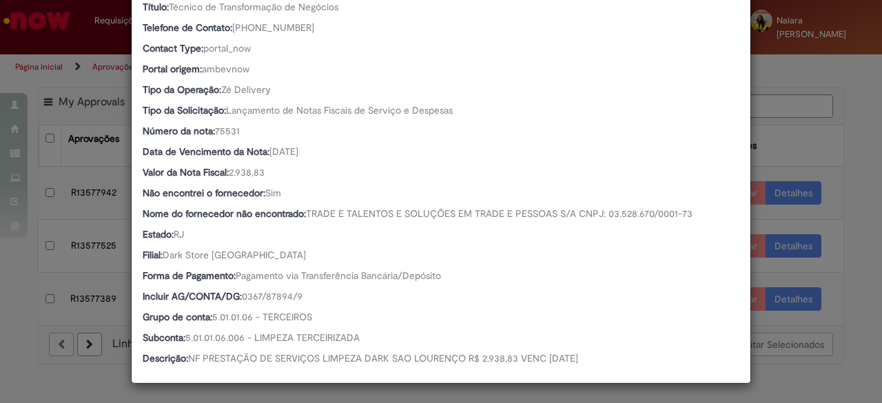
click at [817, 150] on div "Detalhes da Aprovação Número R13577559 Oferta Ventures & New Business Favorecid…" at bounding box center [441, 201] width 882 height 403
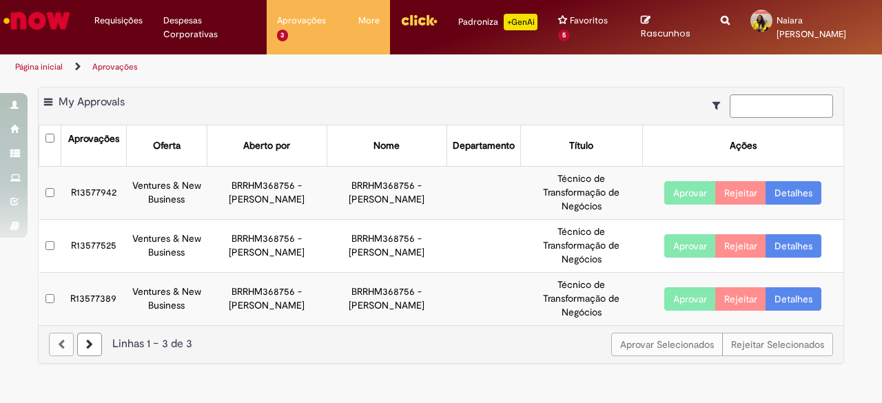
click at [794, 192] on link "Detalhes" at bounding box center [794, 192] width 56 height 23
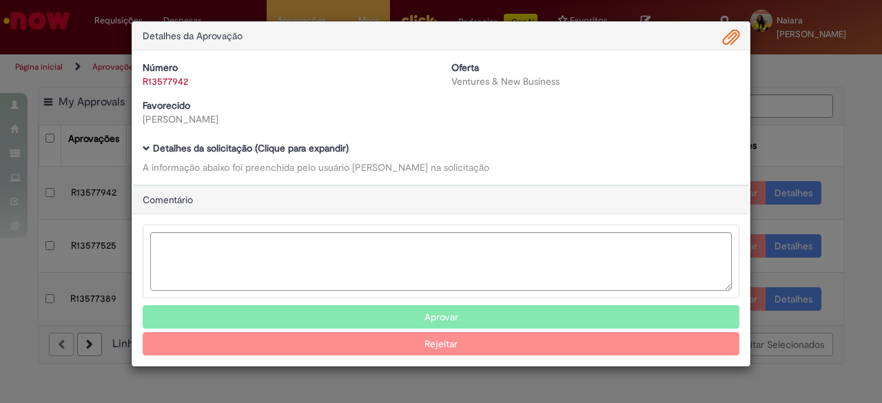
click at [220, 150] on b "Detalhes da solicitação (Clique para expandir)" at bounding box center [251, 148] width 196 height 12
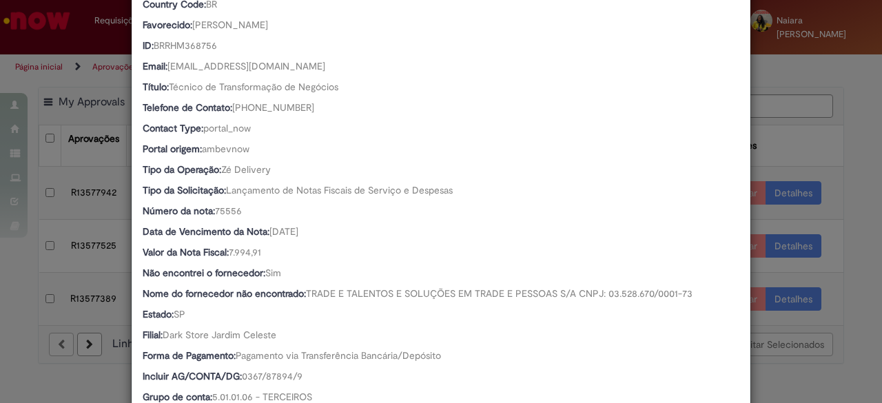
scroll to position [465, 0]
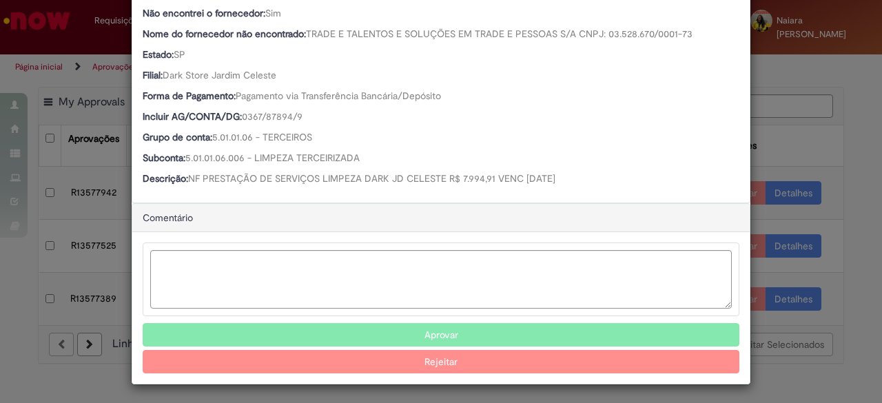
click at [378, 337] on button "Aprovar" at bounding box center [441, 334] width 597 height 23
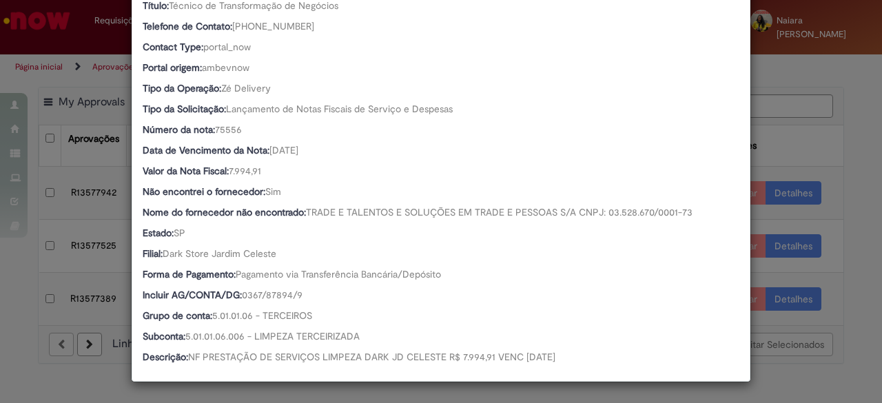
scroll to position [285, 0]
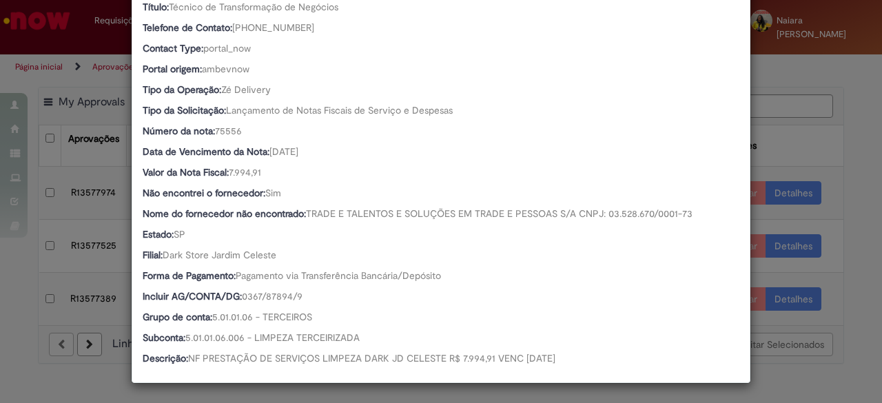
click at [769, 136] on div "Detalhes da Aprovação Número R13577942 Oferta Ventures & New Business Favorecid…" at bounding box center [441, 201] width 882 height 403
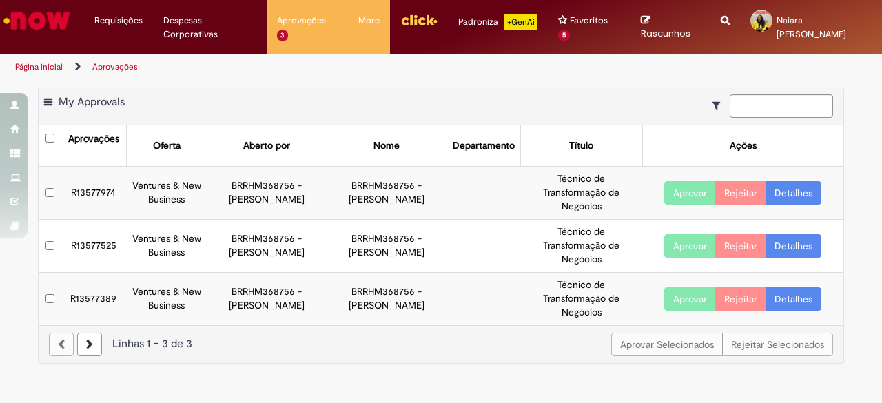
click at [795, 190] on link "Detalhes" at bounding box center [794, 192] width 56 height 23
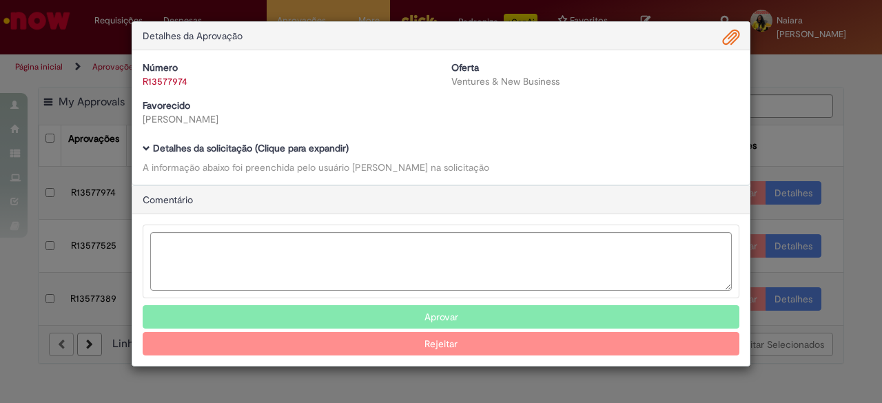
click at [293, 152] on b "Detalhes da solicitação (Clique para expandir)" at bounding box center [251, 148] width 196 height 12
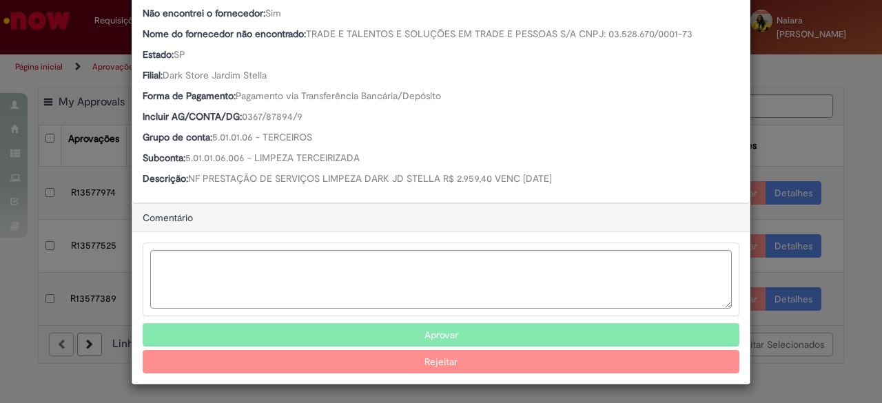
scroll to position [464, 0]
click at [348, 329] on button "Aprovar" at bounding box center [441, 335] width 597 height 23
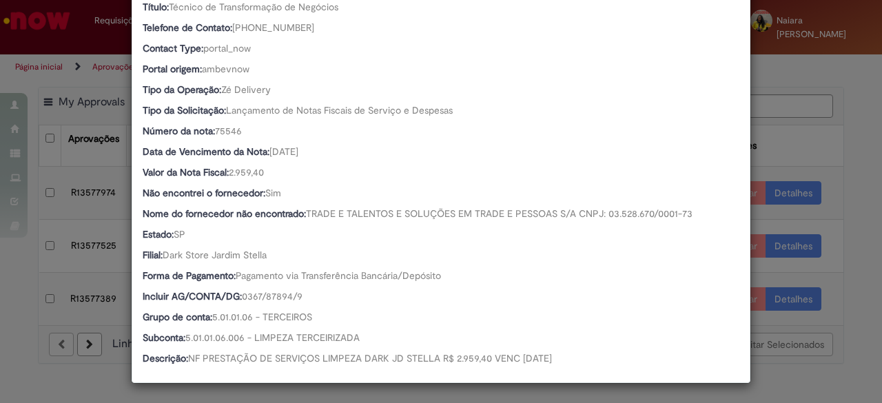
click at [790, 150] on div "Detalhes da Aprovação Número R13577974 Oferta Ventures & New Business Favorecid…" at bounding box center [441, 201] width 882 height 403
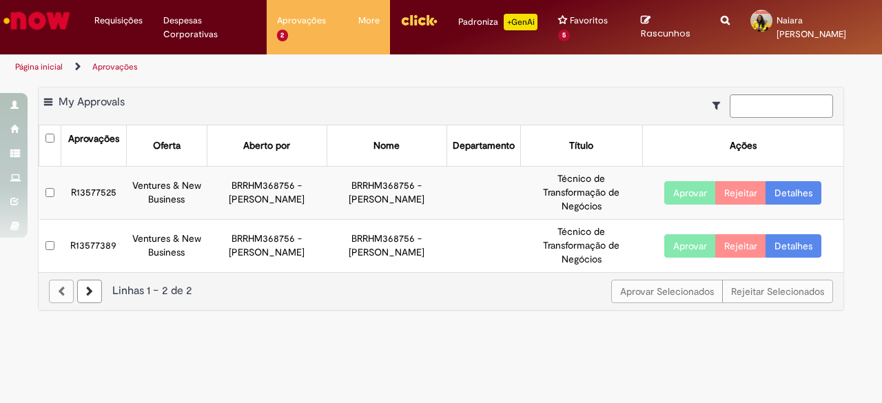
click at [777, 193] on link "Detalhes" at bounding box center [794, 192] width 56 height 23
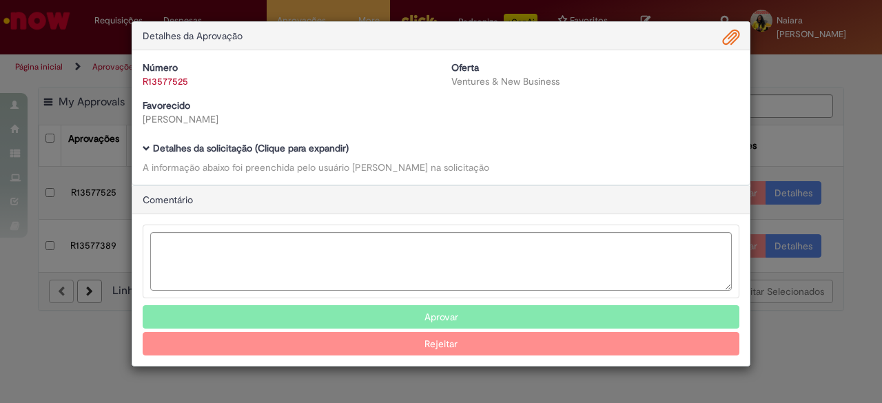
click at [276, 147] on b "Detalhes da solicitação (Clique para expandir)" at bounding box center [251, 148] width 196 height 12
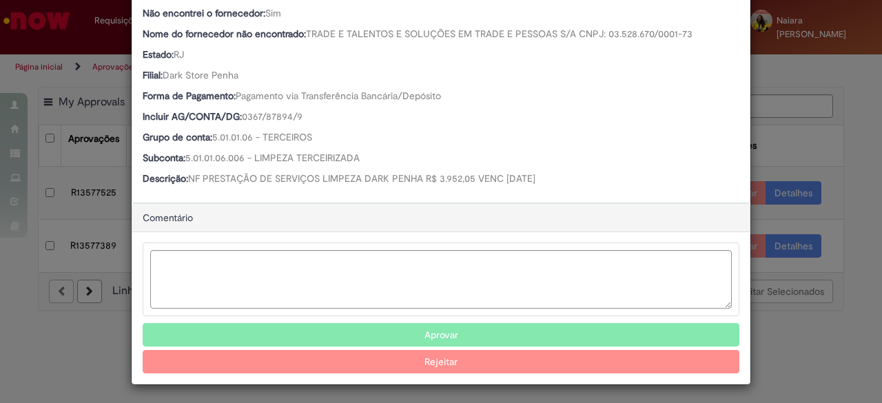
click at [346, 327] on button "Aprovar" at bounding box center [441, 334] width 597 height 23
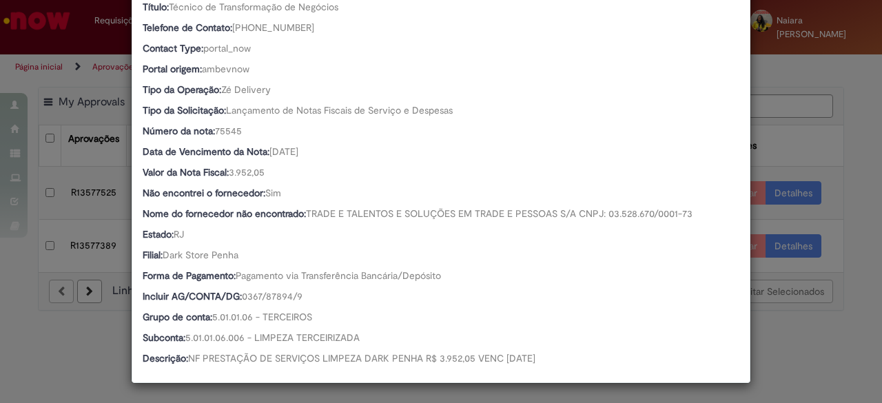
click at [799, 162] on div "Detalhes da Aprovação Número R13577525 Oferta Ventures & New Business Favorecid…" at bounding box center [441, 201] width 882 height 403
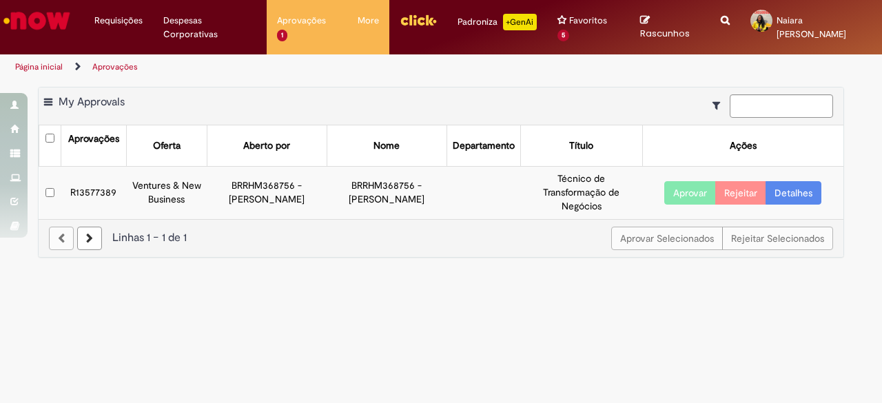
click at [777, 199] on link "Detalhes" at bounding box center [794, 192] width 56 height 23
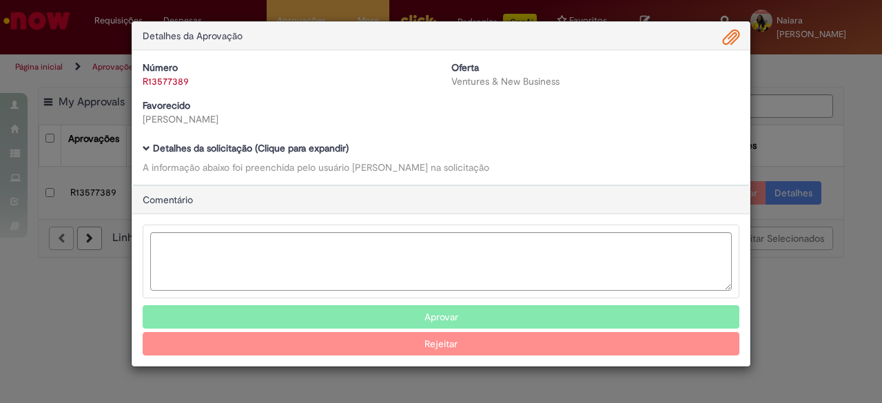
click at [292, 145] on b "Detalhes da solicitação (Clique para expandir)" at bounding box center [251, 148] width 196 height 12
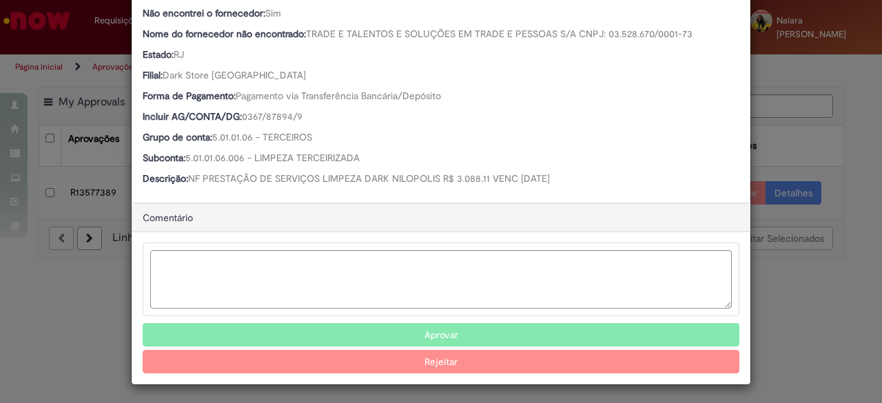
click at [411, 331] on button "Aprovar" at bounding box center [441, 334] width 597 height 23
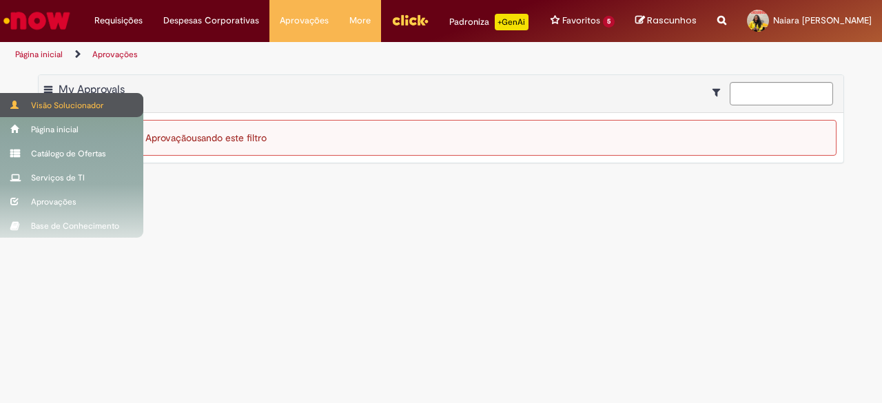
click at [36, 107] on div "Visão Solucionador" at bounding box center [71, 105] width 143 height 24
